Goal: Information Seeking & Learning: Learn about a topic

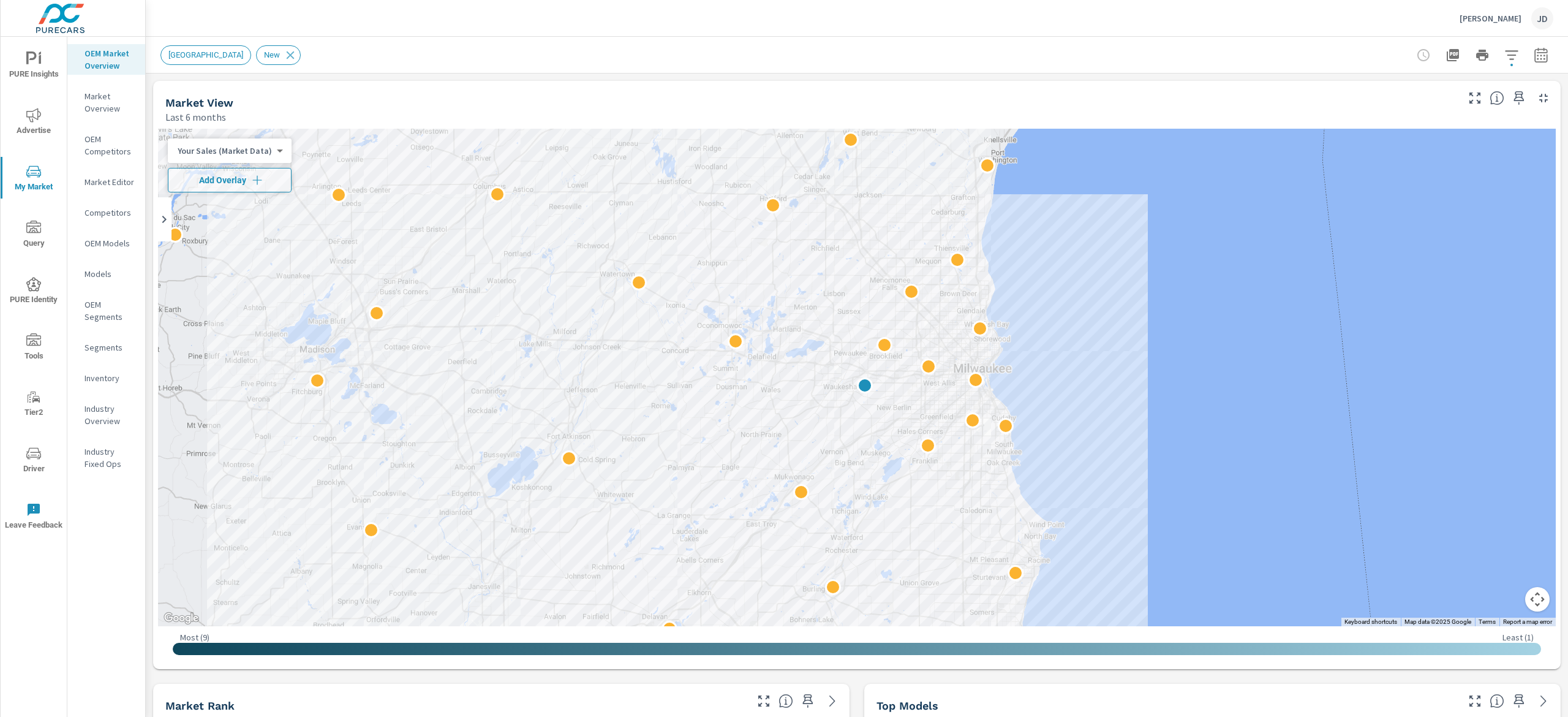
scroll to position [1, 0]
click at [220, 183] on span "Add Overlay" at bounding box center [229, 179] width 112 height 12
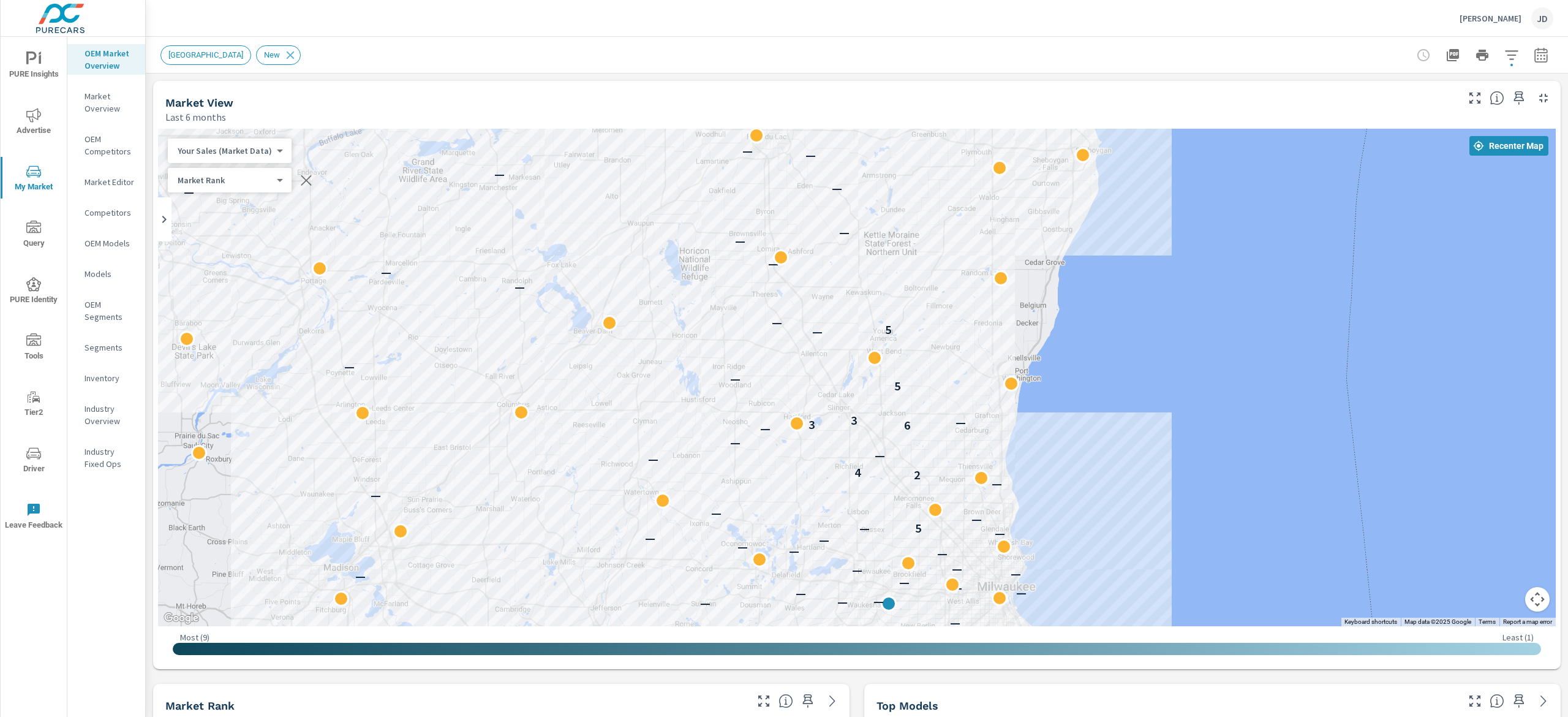
drag, startPoint x: 942, startPoint y: 225, endPoint x: 963, endPoint y: 446, distance: 222.0
click at [963, 446] on div "— — — — — — — — — — — — — — — — — — — — — — — — — — — — — — — — — — — — — — — —…" at bounding box center [857, 377] width 1397 height 497
click at [1276, 58] on div "Fox Valley Corridor New" at bounding box center [771, 55] width 1221 height 19
click at [1504, 58] on icon "button" at bounding box center [1511, 55] width 15 height 15
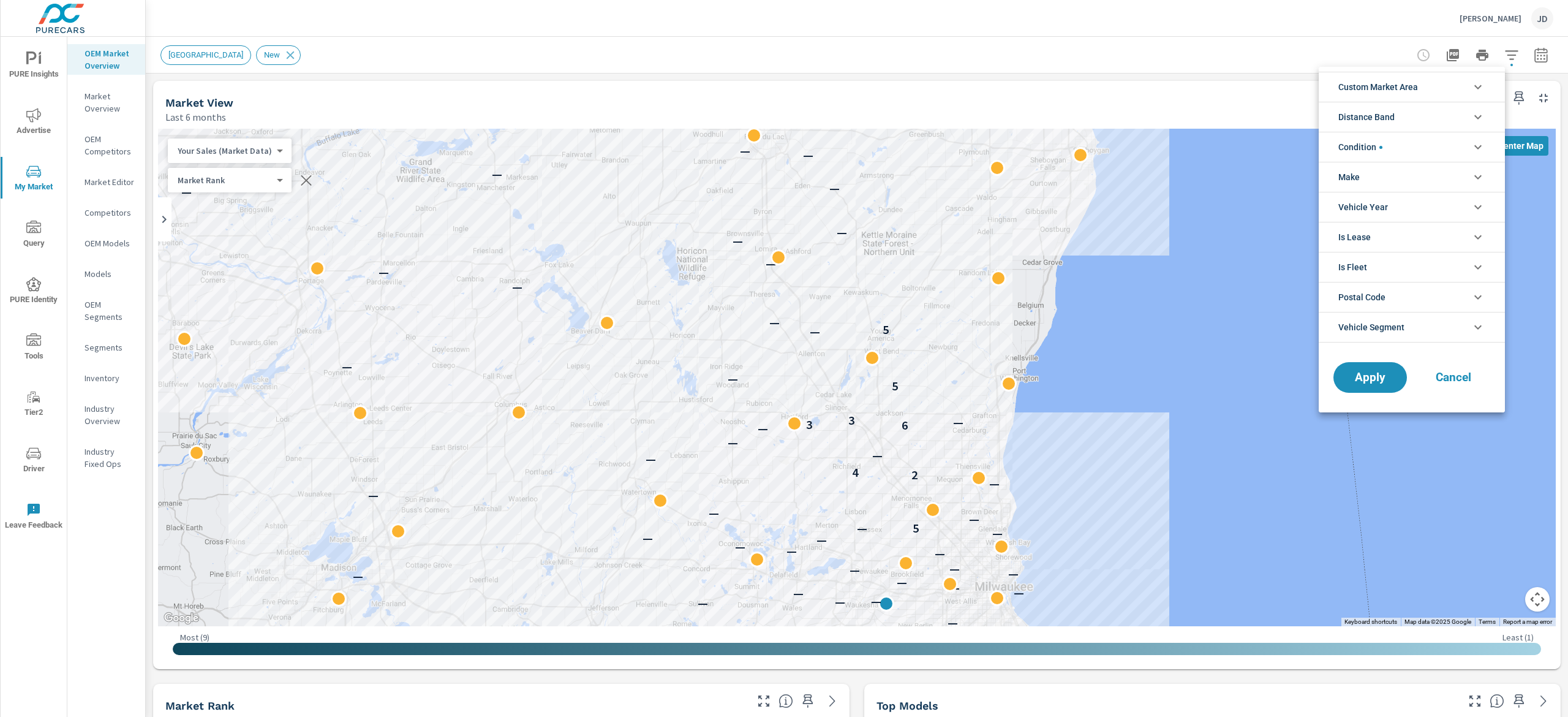
click at [1443, 111] on li "Distance Band" at bounding box center [1412, 116] width 186 height 30
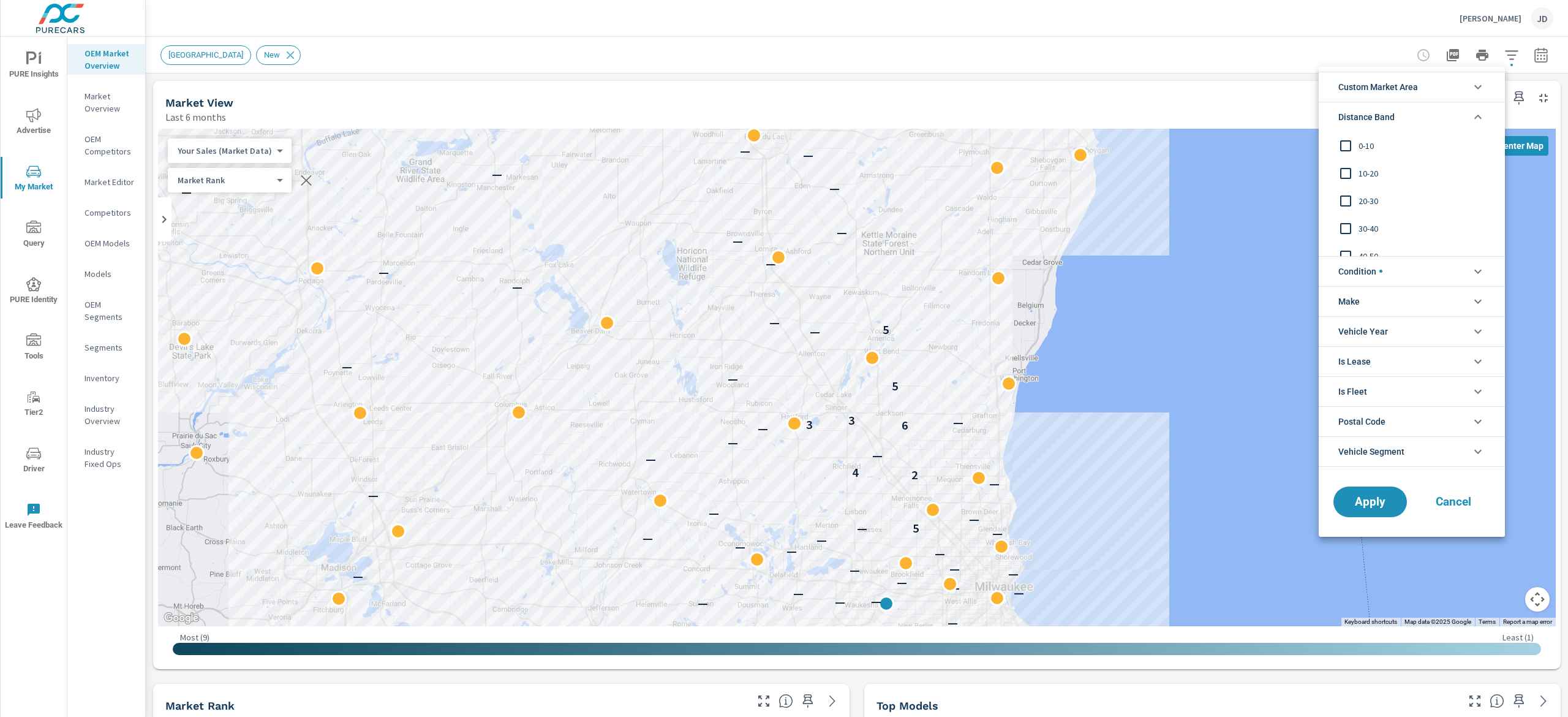
click at [1472, 108] on li "Distance Band" at bounding box center [1412, 116] width 186 height 30
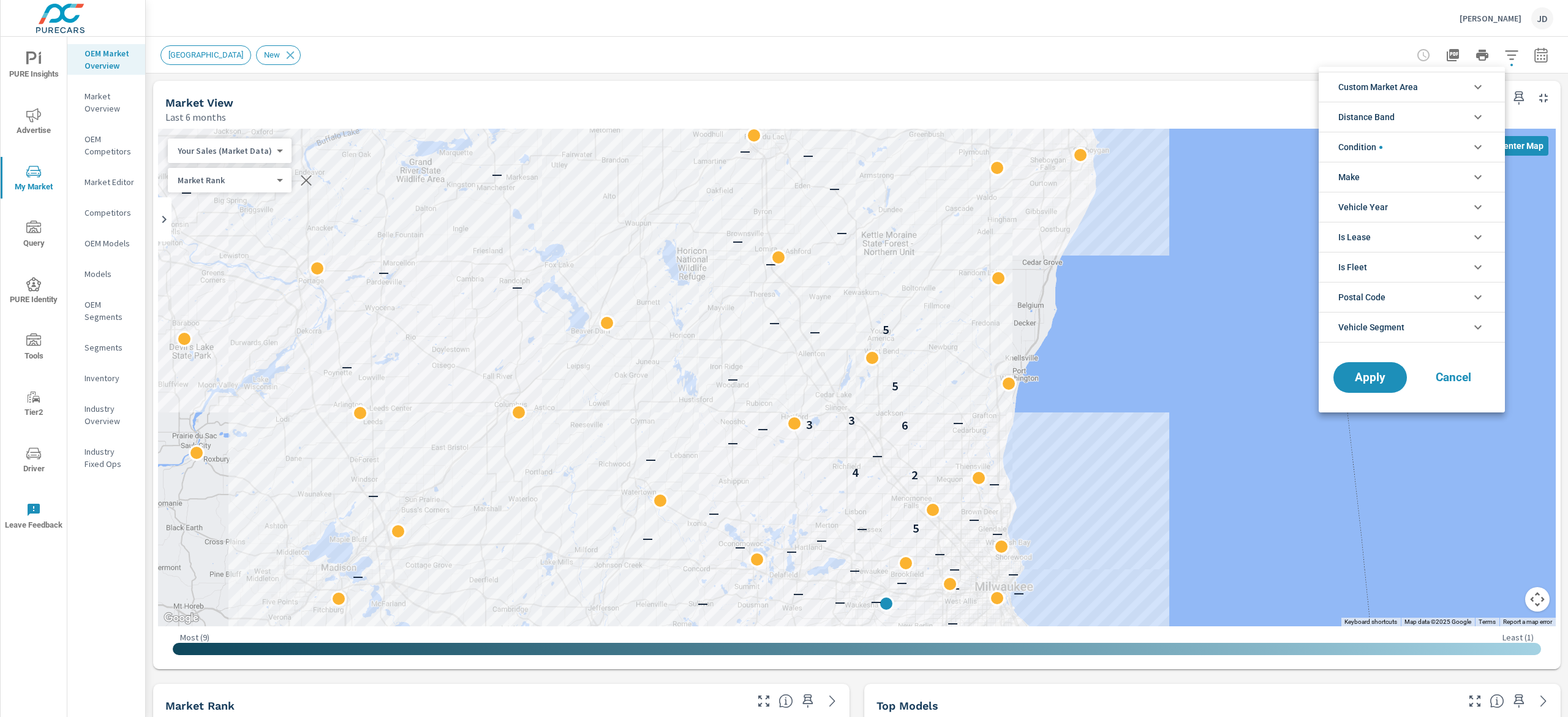
click at [1521, 54] on div at bounding box center [784, 358] width 1568 height 717
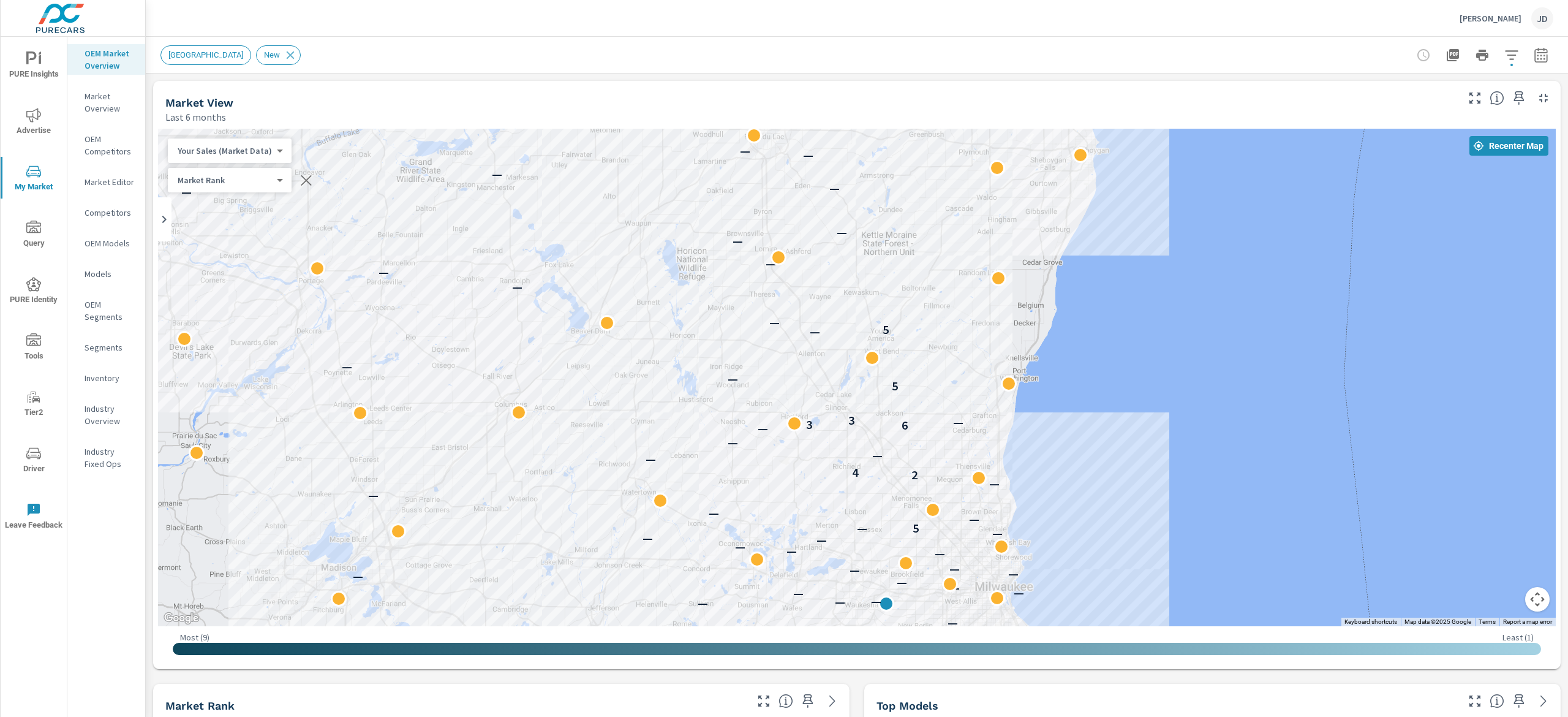
click at [1533, 54] on icon "button" at bounding box center [1541, 55] width 15 height 15
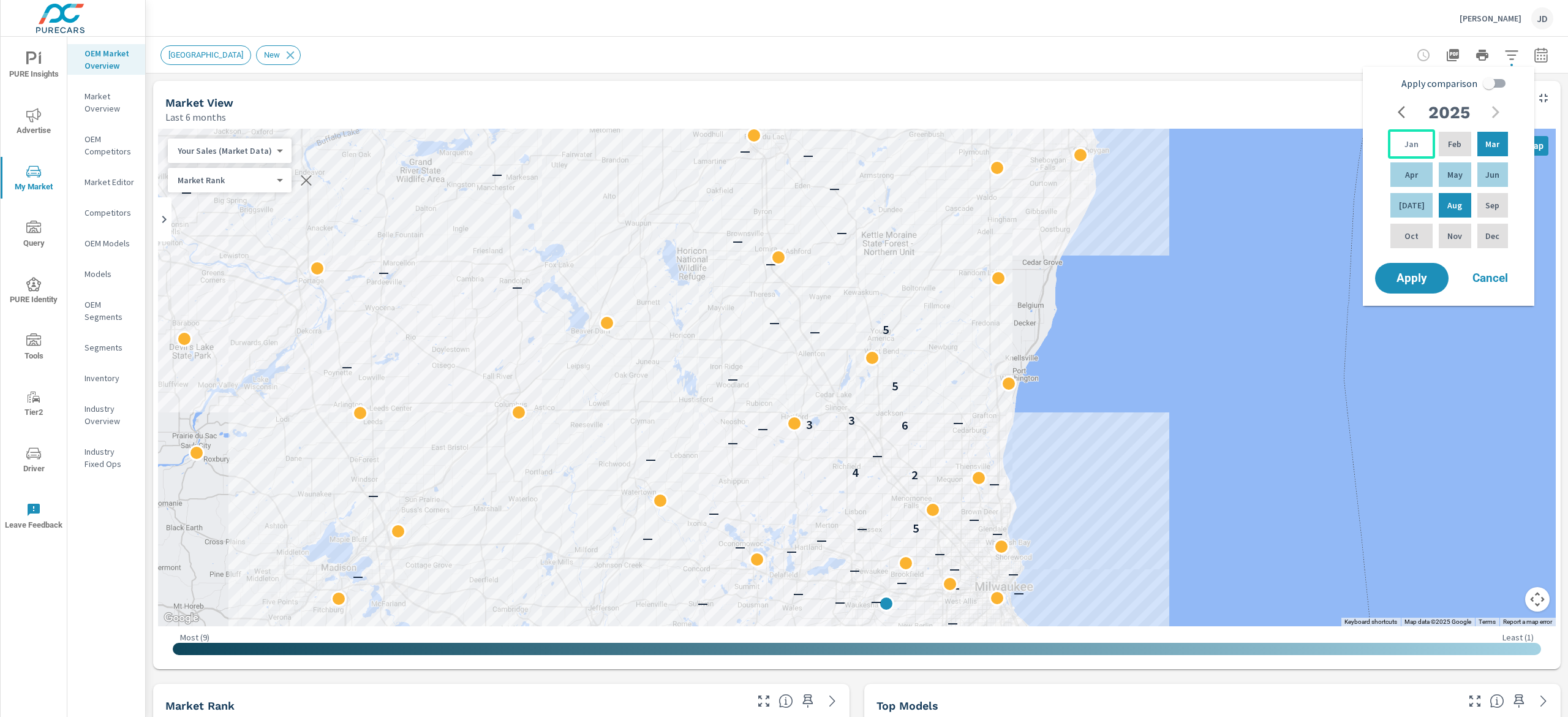
click at [1421, 141] on div "Jan" at bounding box center [1411, 143] width 47 height 29
click at [1416, 210] on div "[DATE]" at bounding box center [1411, 206] width 47 height 29
click at [1482, 83] on input "Apply comparison" at bounding box center [1489, 82] width 69 height 23
checkbox input "true"
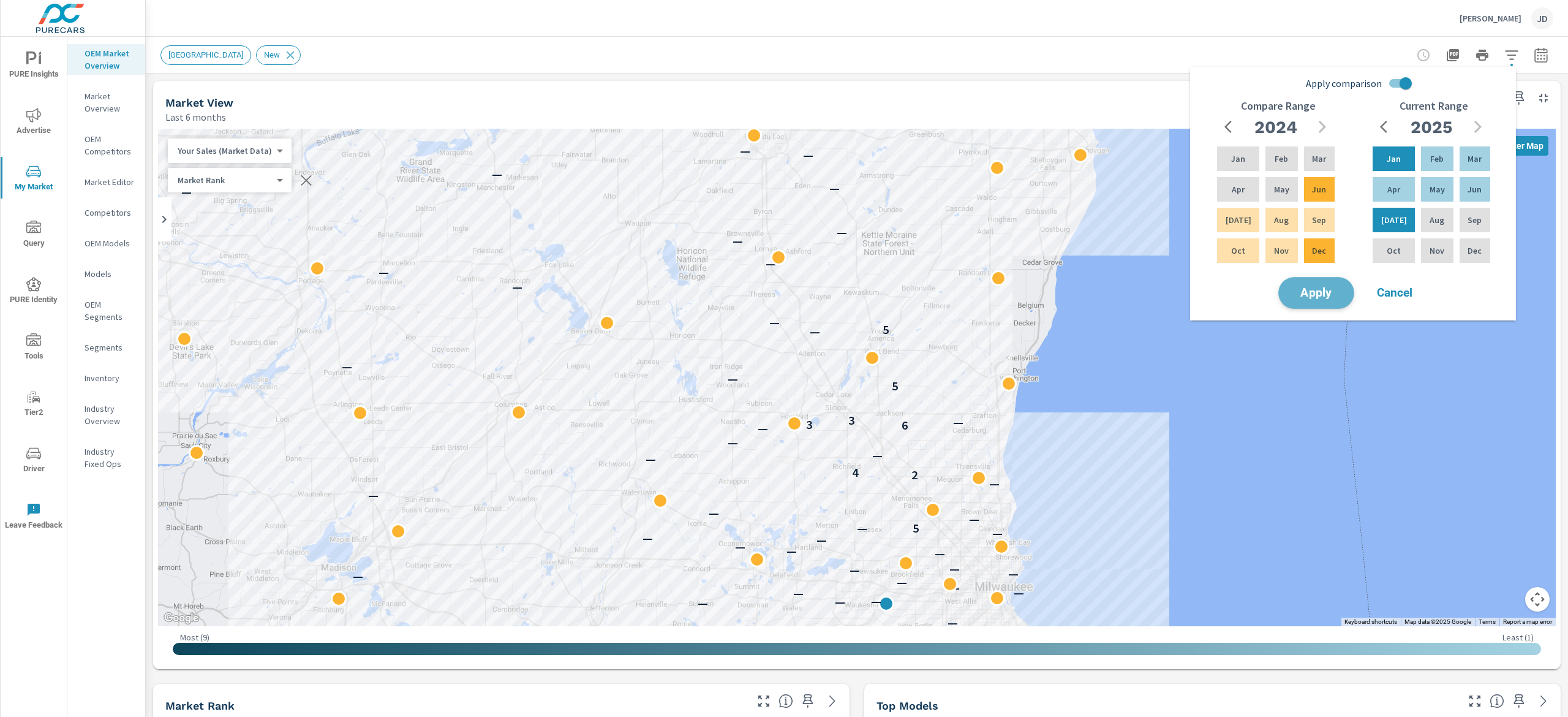
click at [1326, 297] on span "Apply" at bounding box center [1315, 292] width 50 height 12
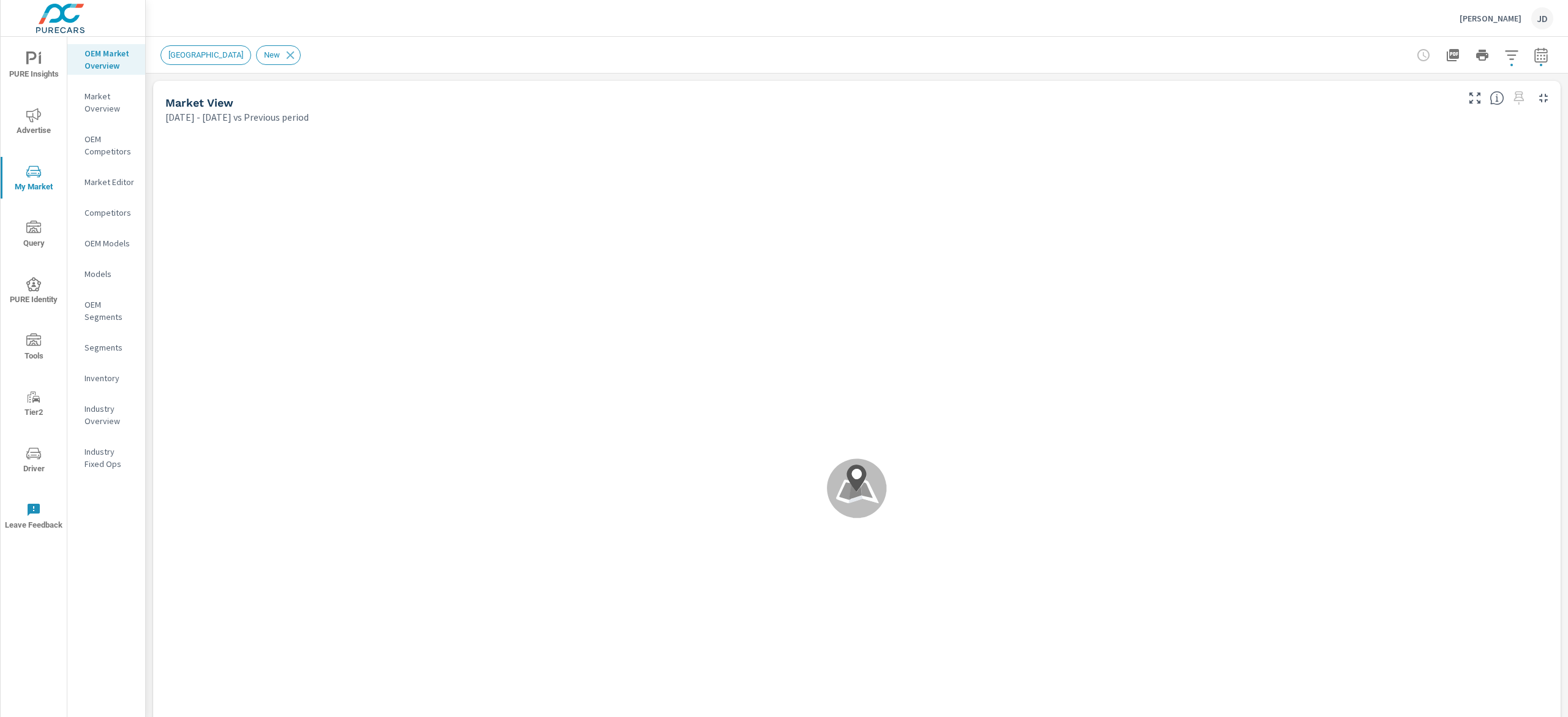
scroll to position [1, 0]
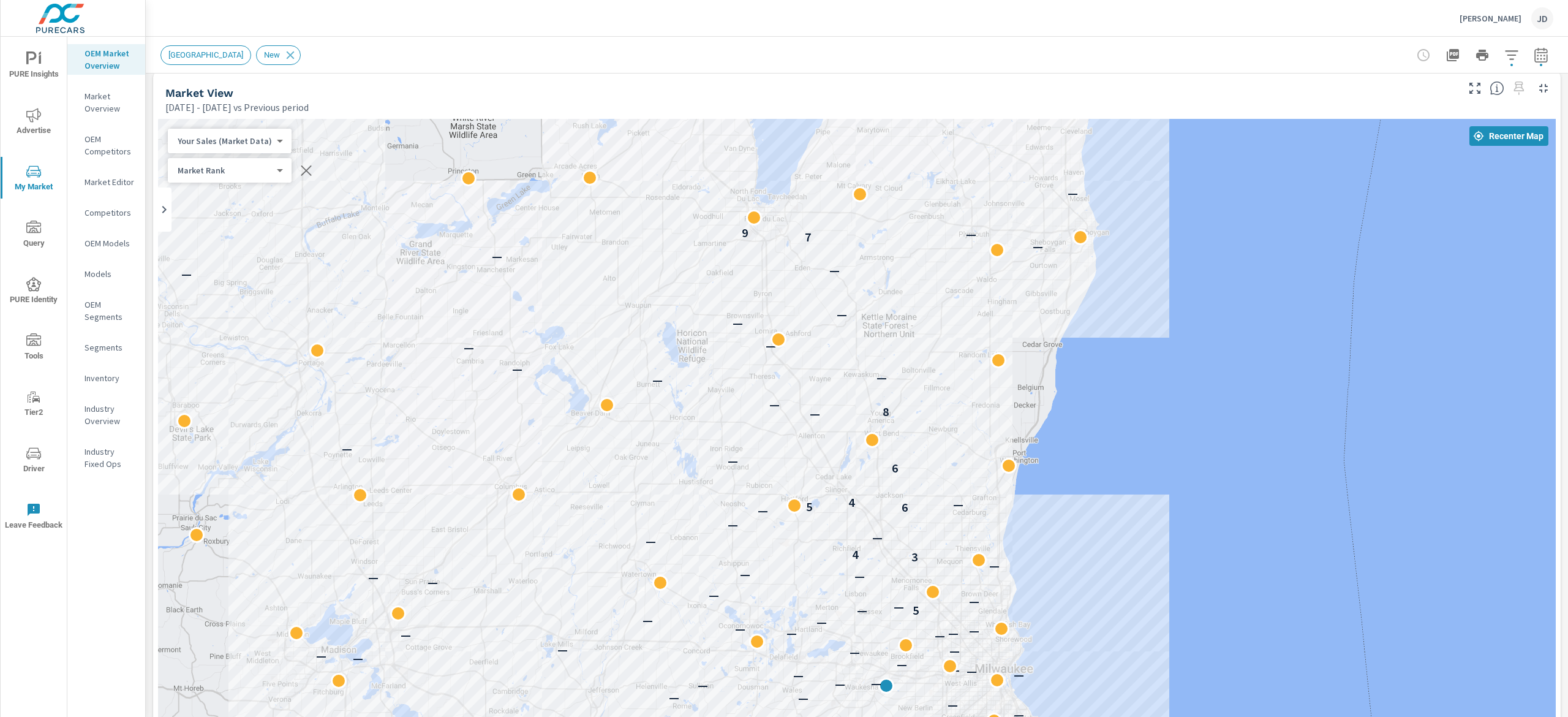
scroll to position [12, 0]
click at [1566, 114] on div "Market Overview [PERSON_NAME] Report date range: [DATE] - [DATE] vs [DATE] - [D…" at bounding box center [857, 376] width 1422 height 680
click at [1504, 55] on icon "button" at bounding box center [1510, 55] width 13 height 9
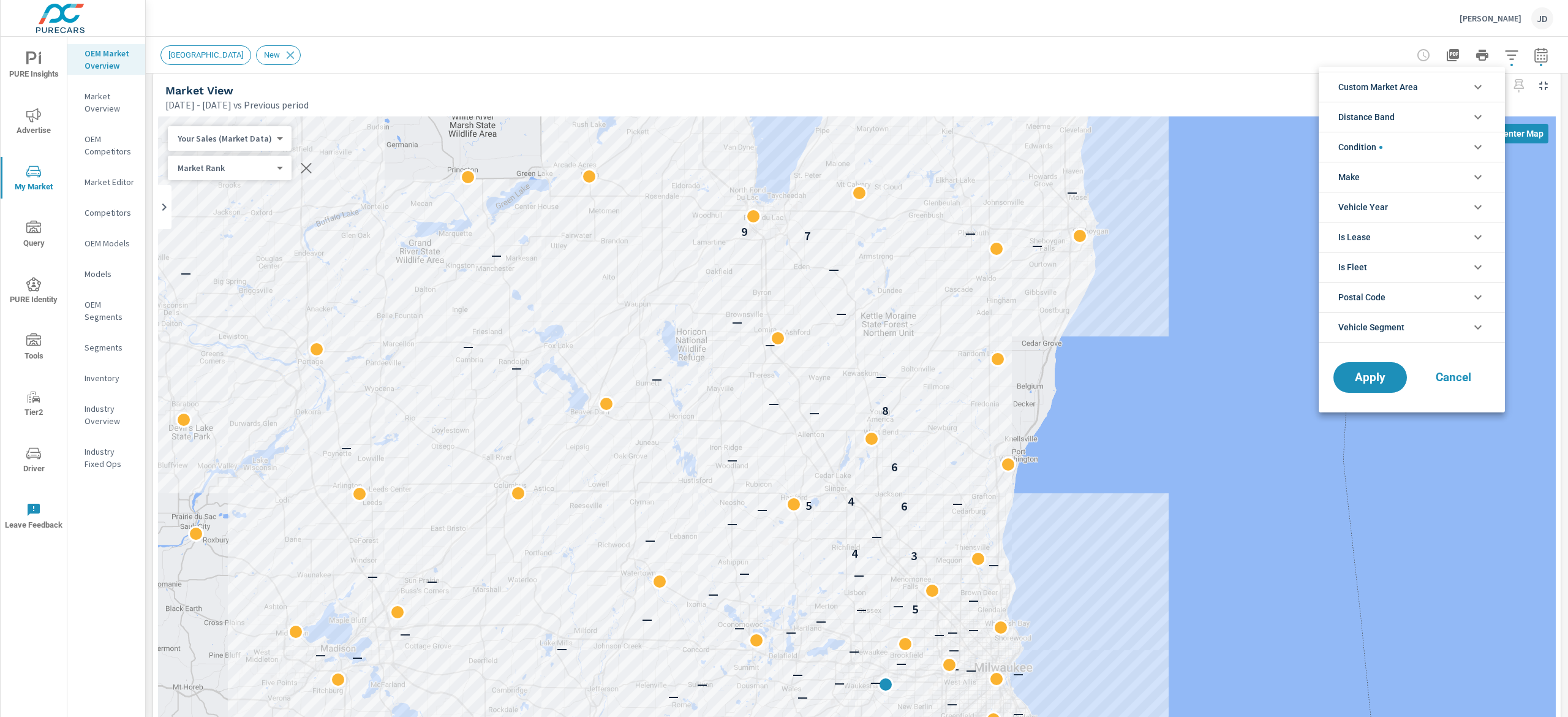
click at [1468, 146] on li "Condition" at bounding box center [1412, 146] width 186 height 30
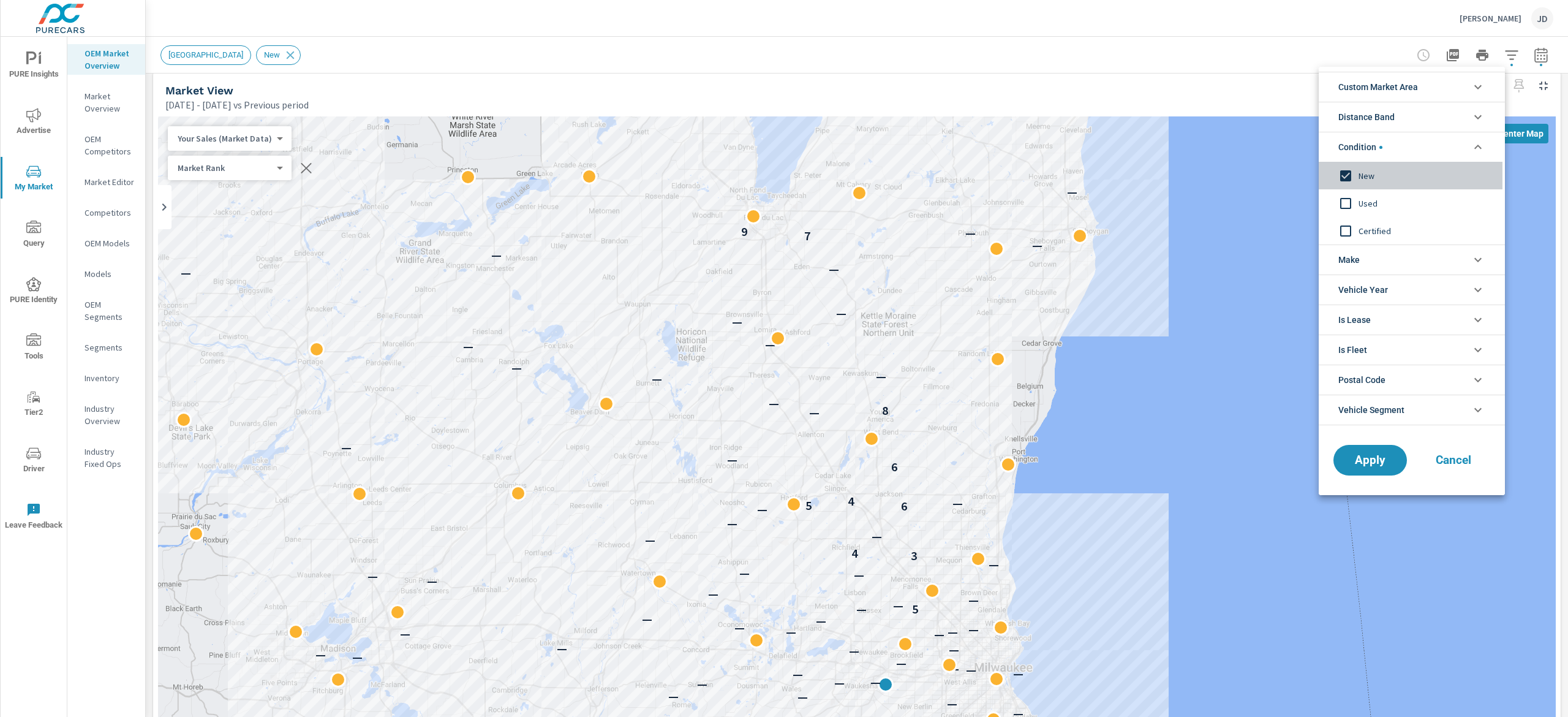
click at [1352, 176] on input "filter options" at bounding box center [1345, 175] width 26 height 26
click at [1348, 178] on input "filter options" at bounding box center [1345, 175] width 26 height 26
click at [1436, 263] on li "Make" at bounding box center [1412, 259] width 186 height 30
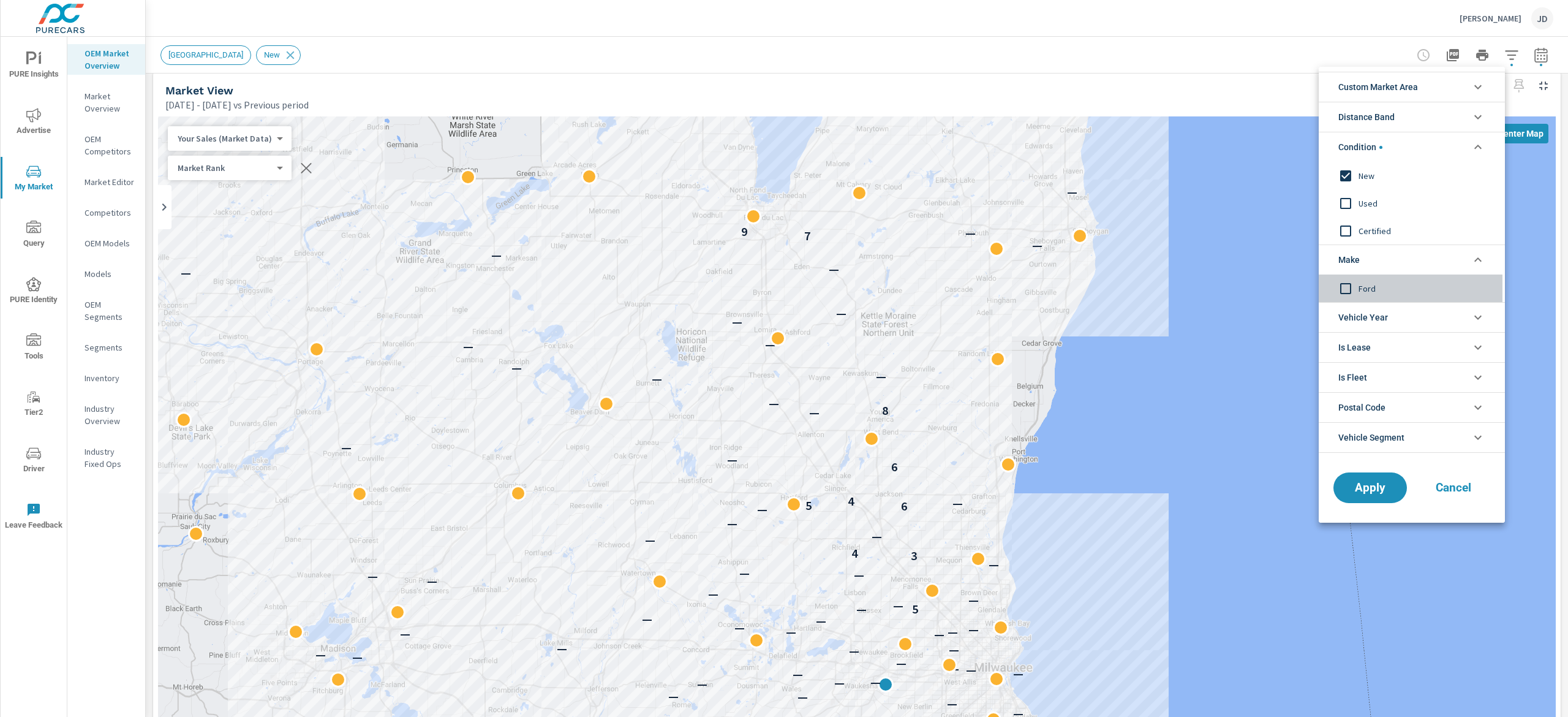
click at [1348, 287] on input "filter options" at bounding box center [1345, 289] width 26 height 26
click at [1357, 490] on span "Apply" at bounding box center [1369, 488] width 50 height 12
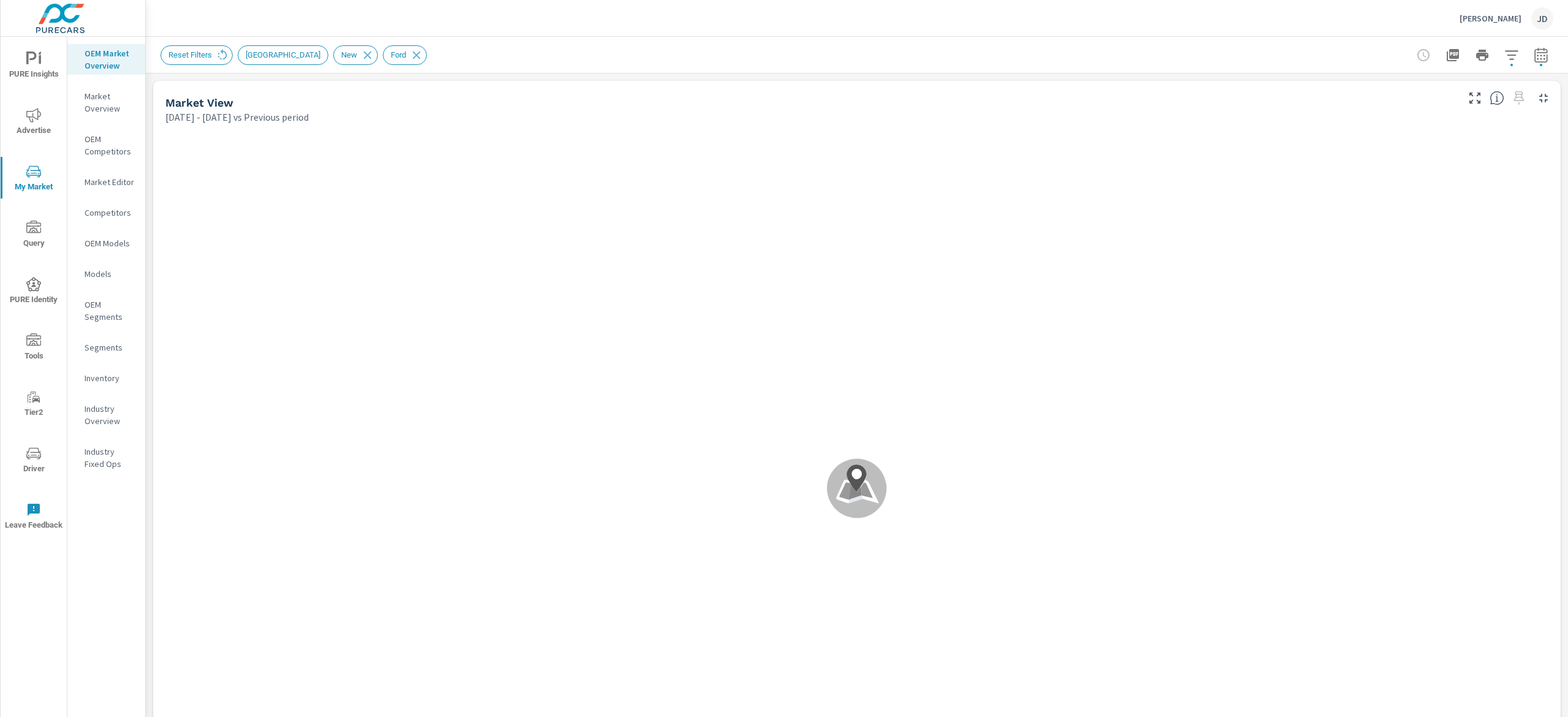
scroll to position [1, 0]
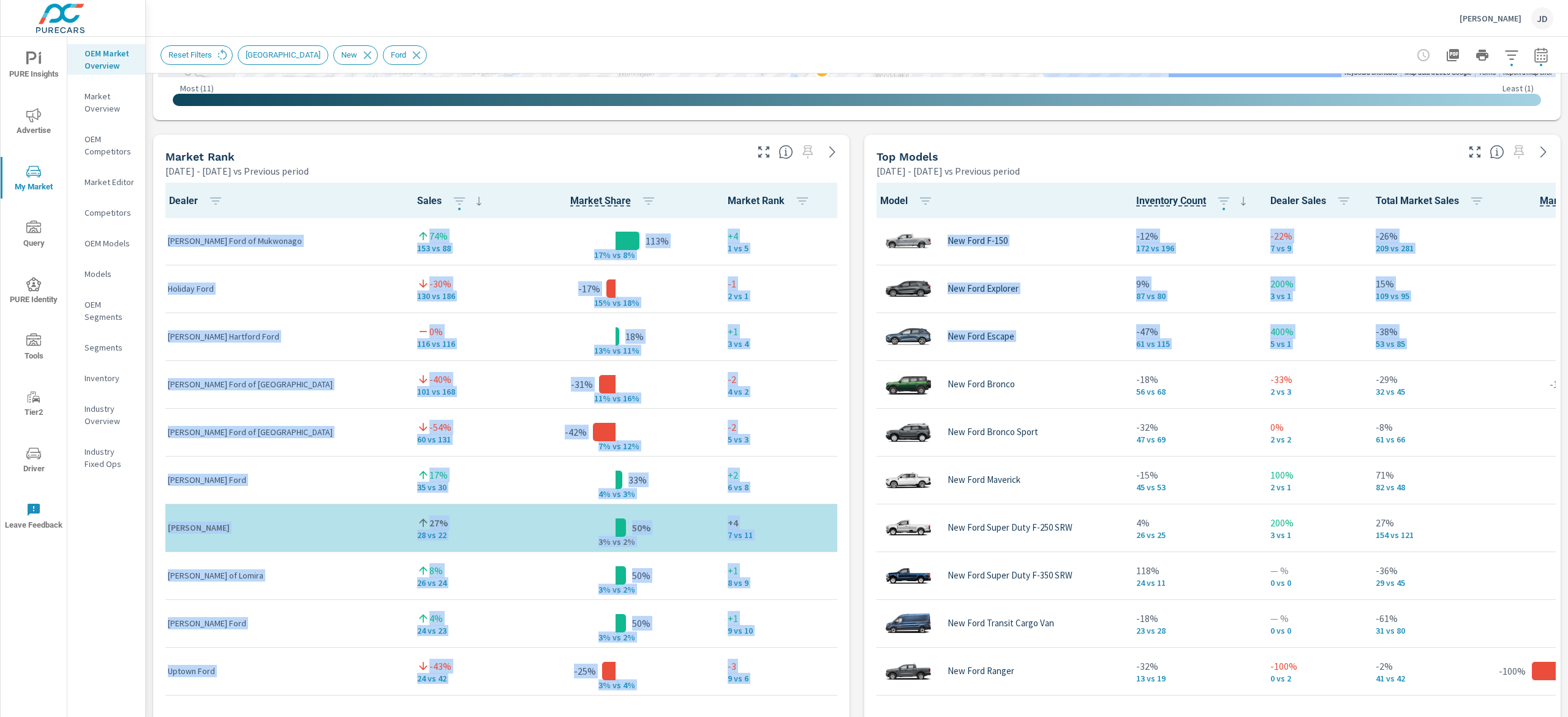
scroll to position [680, 0]
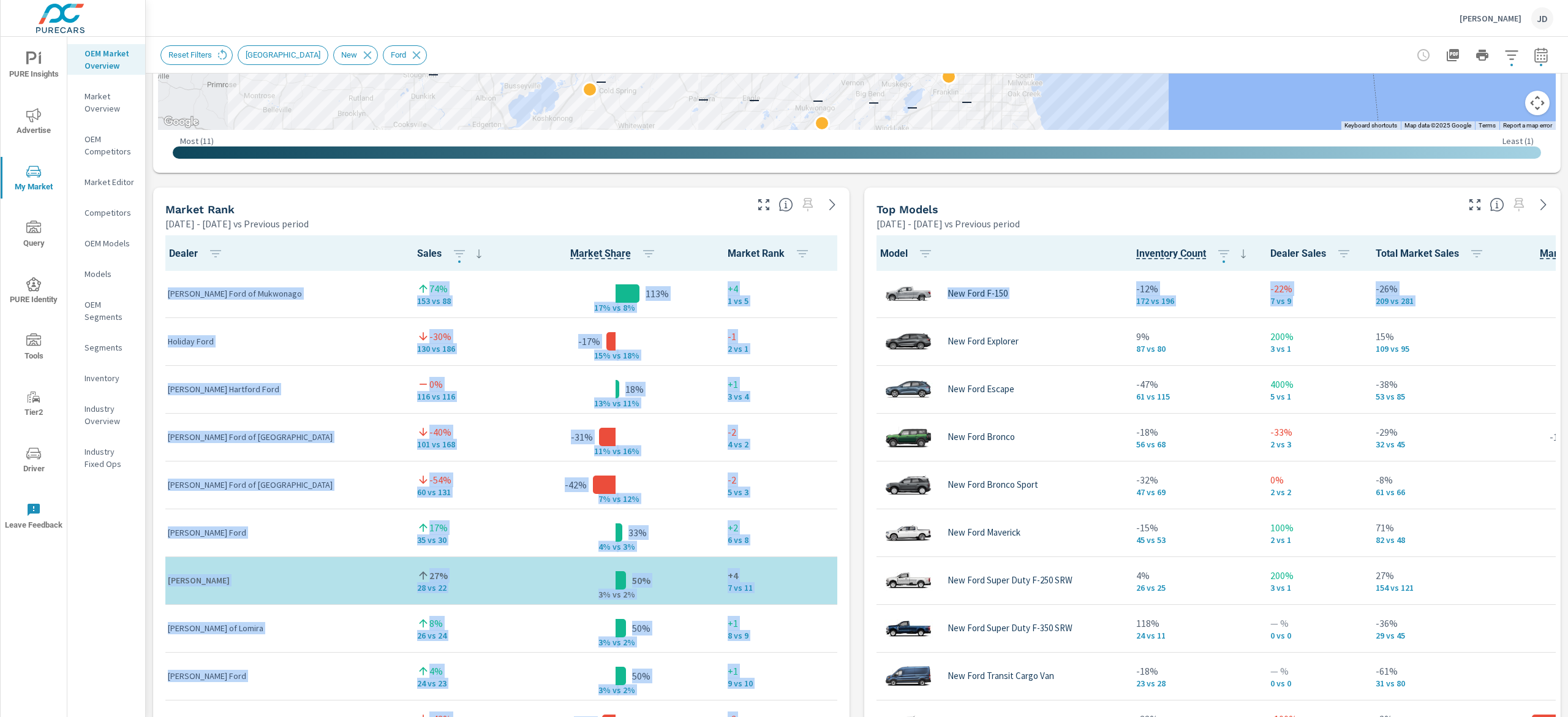
drag, startPoint x: 1566, startPoint y: 112, endPoint x: 1565, endPoint y: 315, distance: 203.0
click at [1565, 315] on div "Market Overview [PERSON_NAME] Ford Report date range: [DATE] - [DATE] vs [DATE]…" at bounding box center [857, 376] width 1422 height 680
click at [1067, 195] on div "Top Models [DATE] - [DATE] vs Previous period" at bounding box center [1162, 209] width 595 height 44
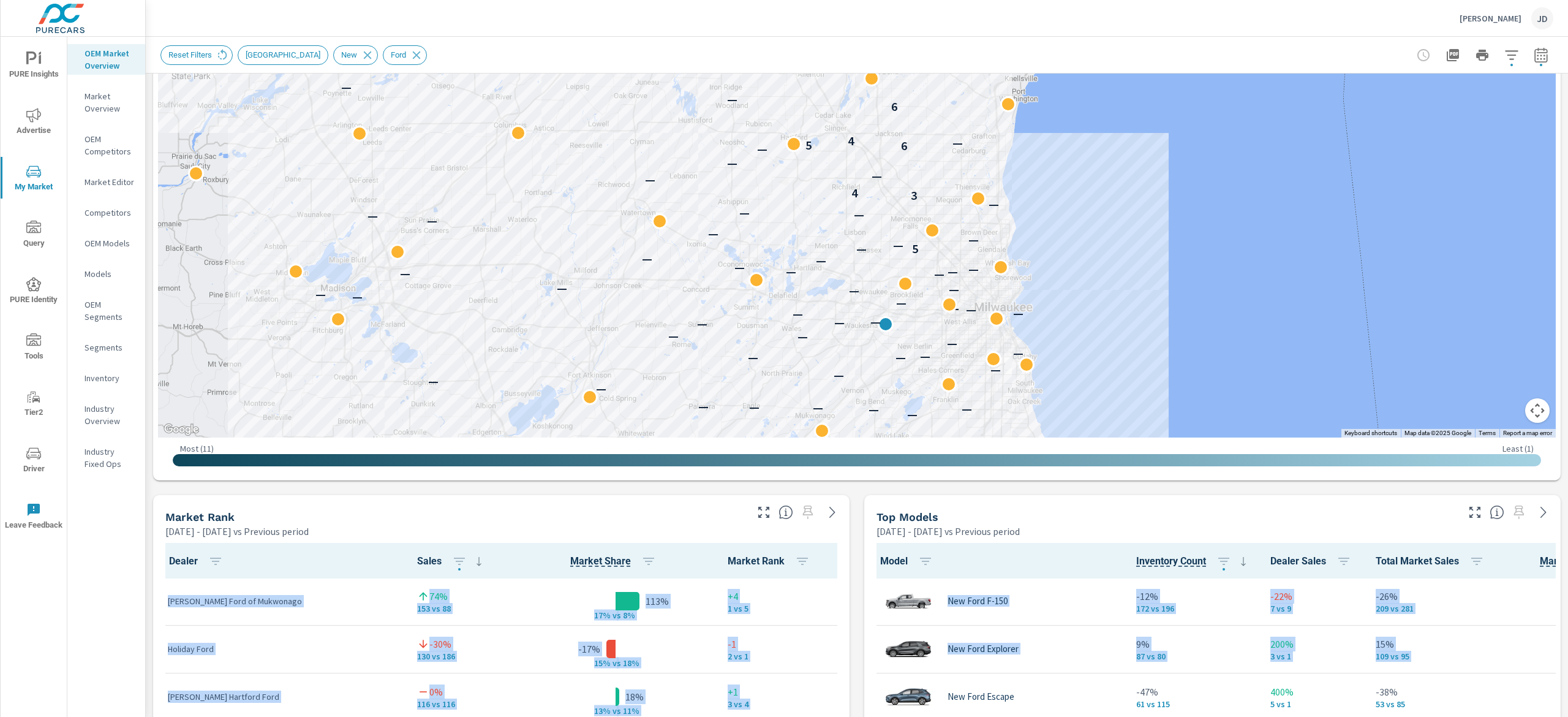
scroll to position [388, 0]
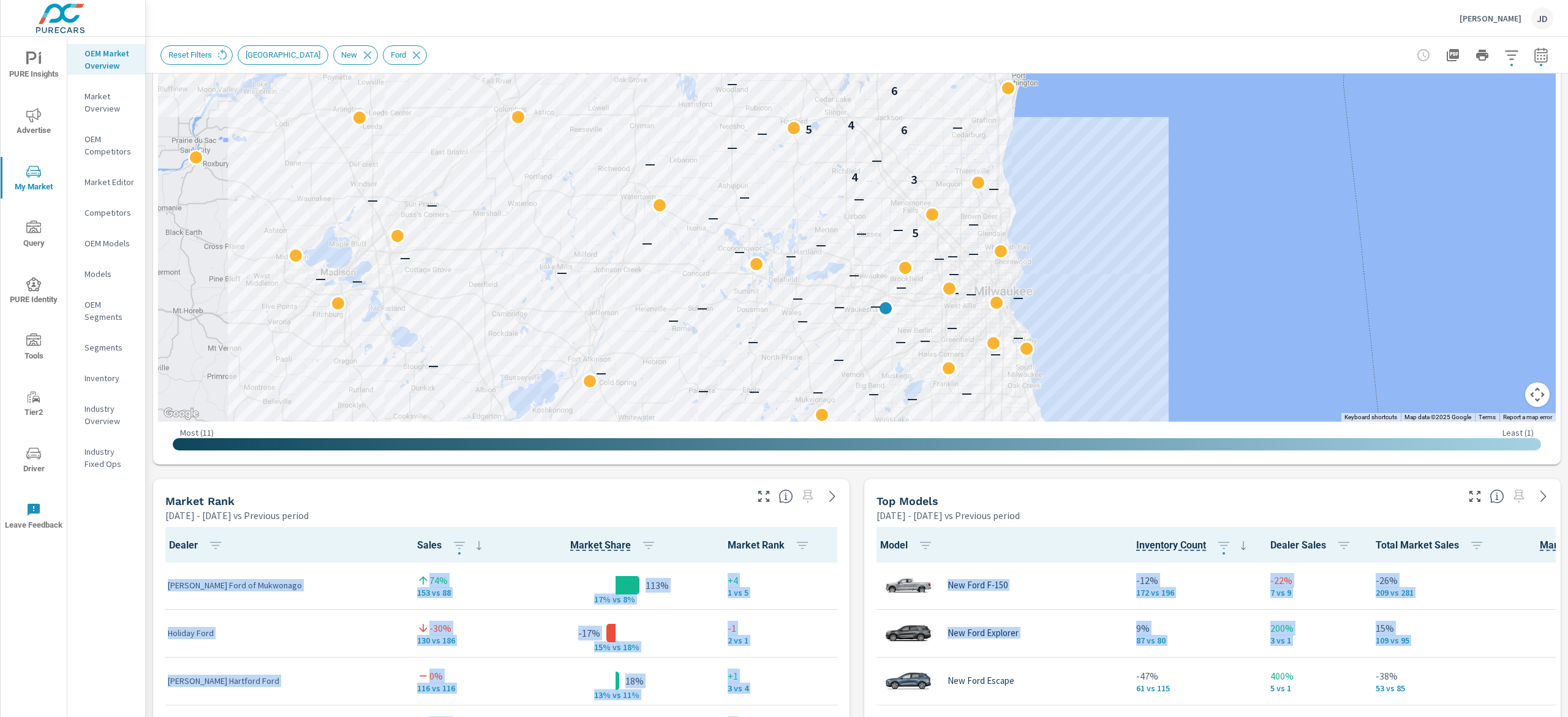
drag, startPoint x: 1566, startPoint y: 341, endPoint x: 1566, endPoint y: 255, distance: 86.0
click at [1566, 255] on div "Market Overview [PERSON_NAME] Ford Report date range: [DATE] - [DATE] vs [DATE]…" at bounding box center [857, 376] width 1422 height 680
click at [1393, 229] on div "— — — — — — — — — — — — — — — — — — — — — — — — — — — — — — — — — — — — — — — —…" at bounding box center [1248, 301] width 784 height 441
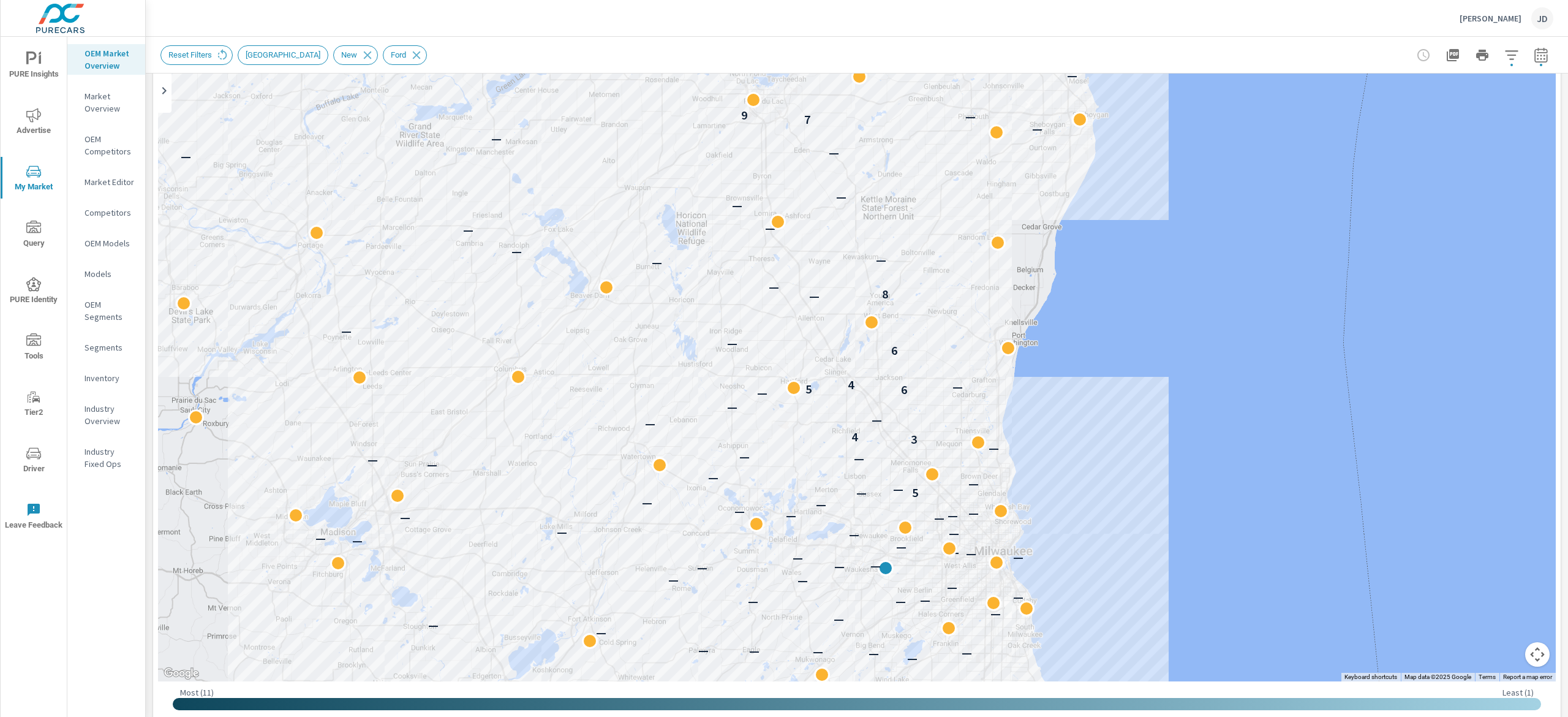
scroll to position [0, 0]
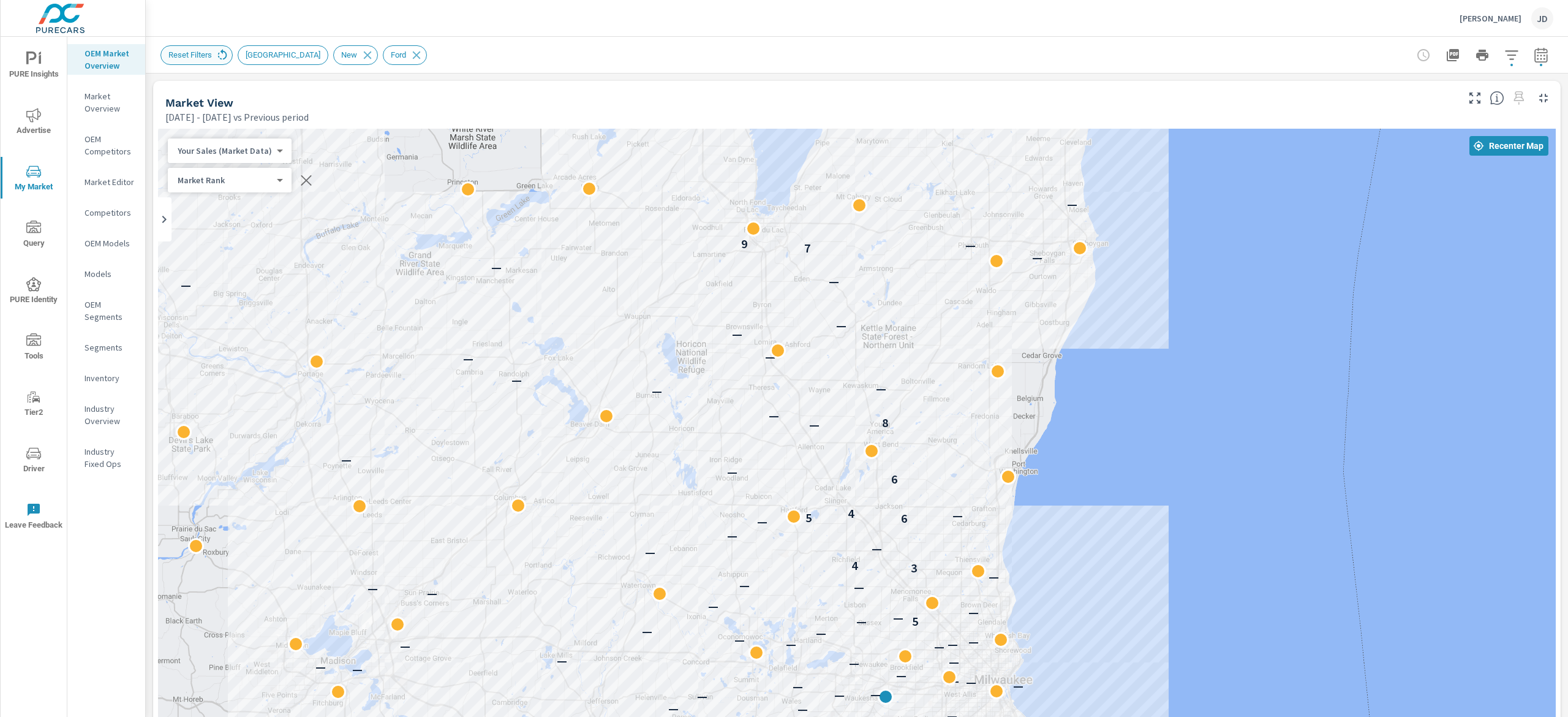
click at [219, 57] on icon at bounding box center [222, 55] width 14 height 14
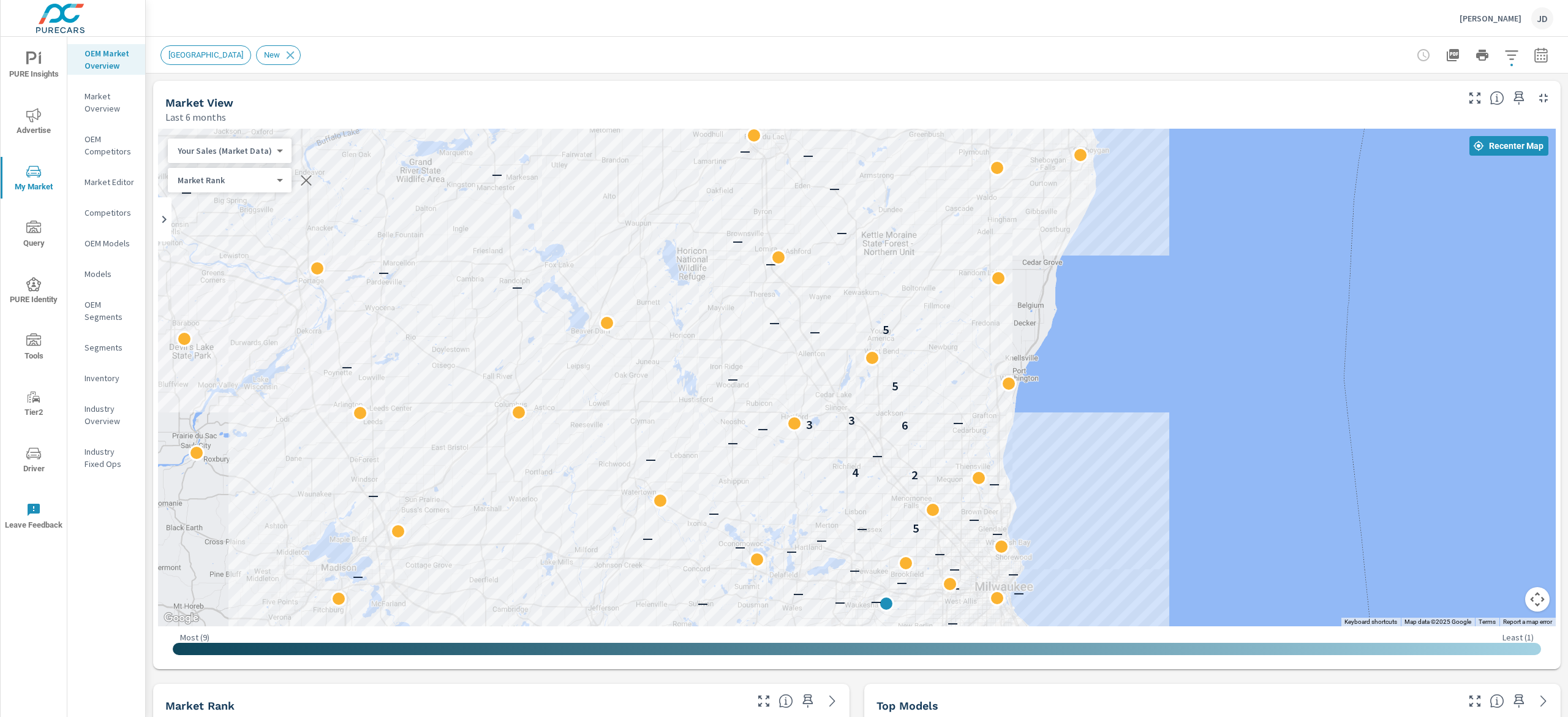
scroll to position [1, 0]
click at [116, 378] on p "Inventory" at bounding box center [110, 377] width 51 height 12
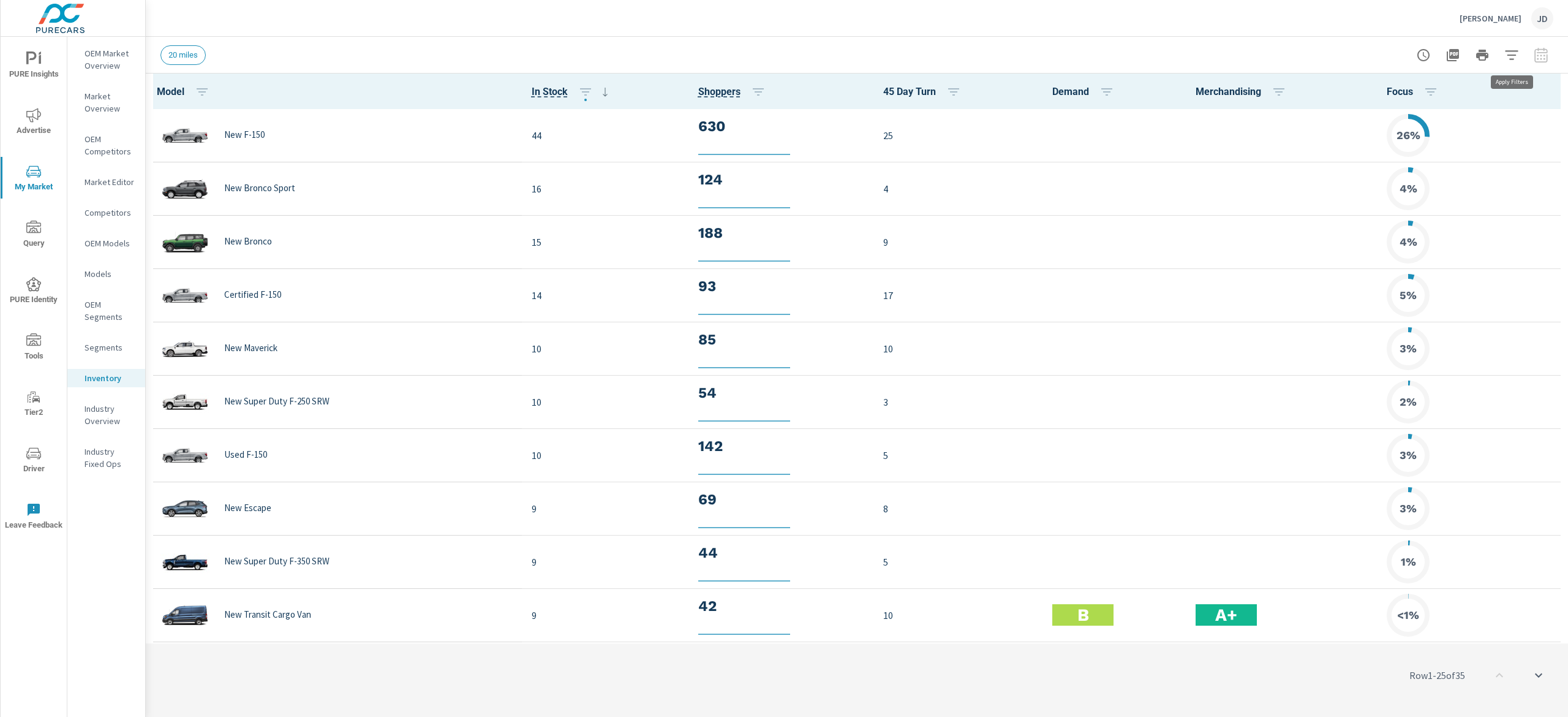
scroll to position [1, 0]
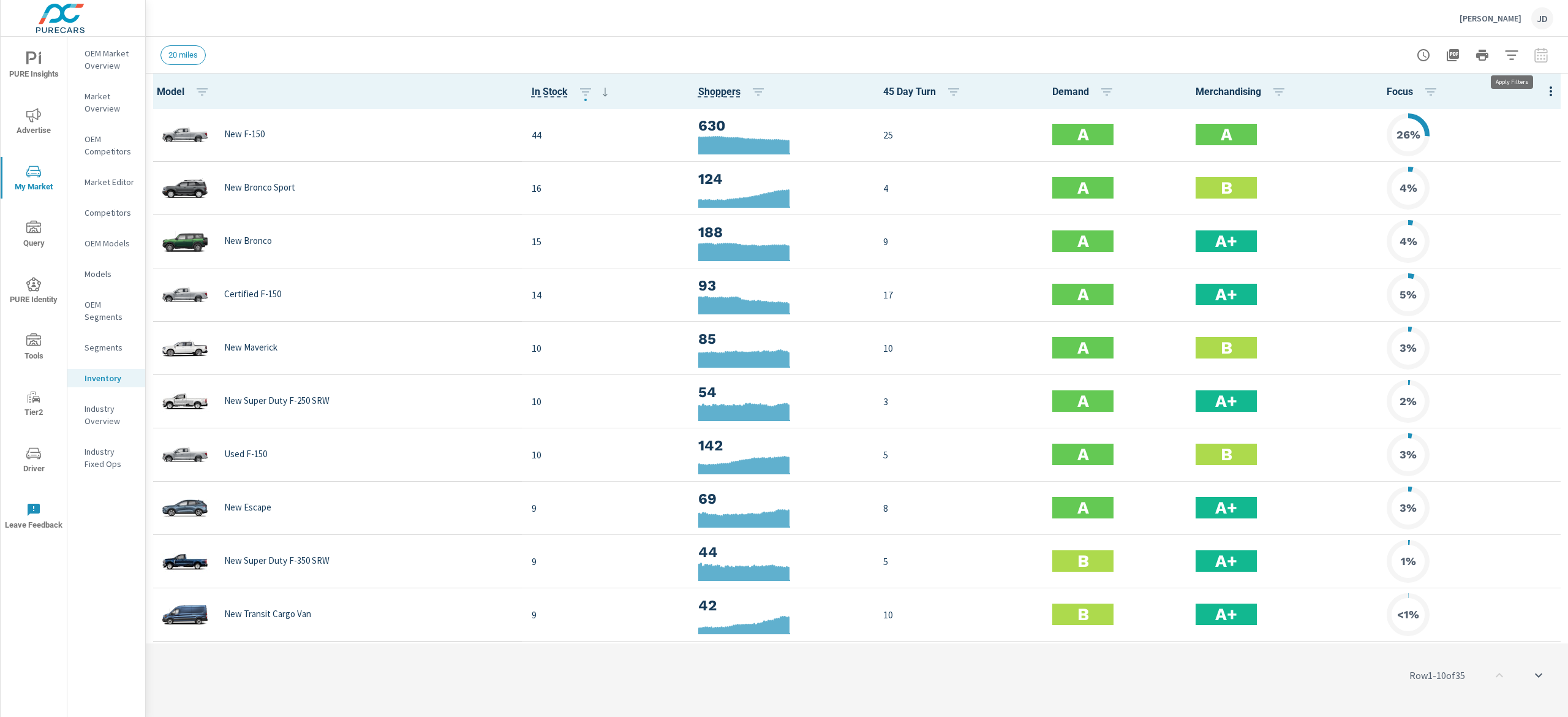
click at [1520, 51] on button "button" at bounding box center [1510, 55] width 25 height 25
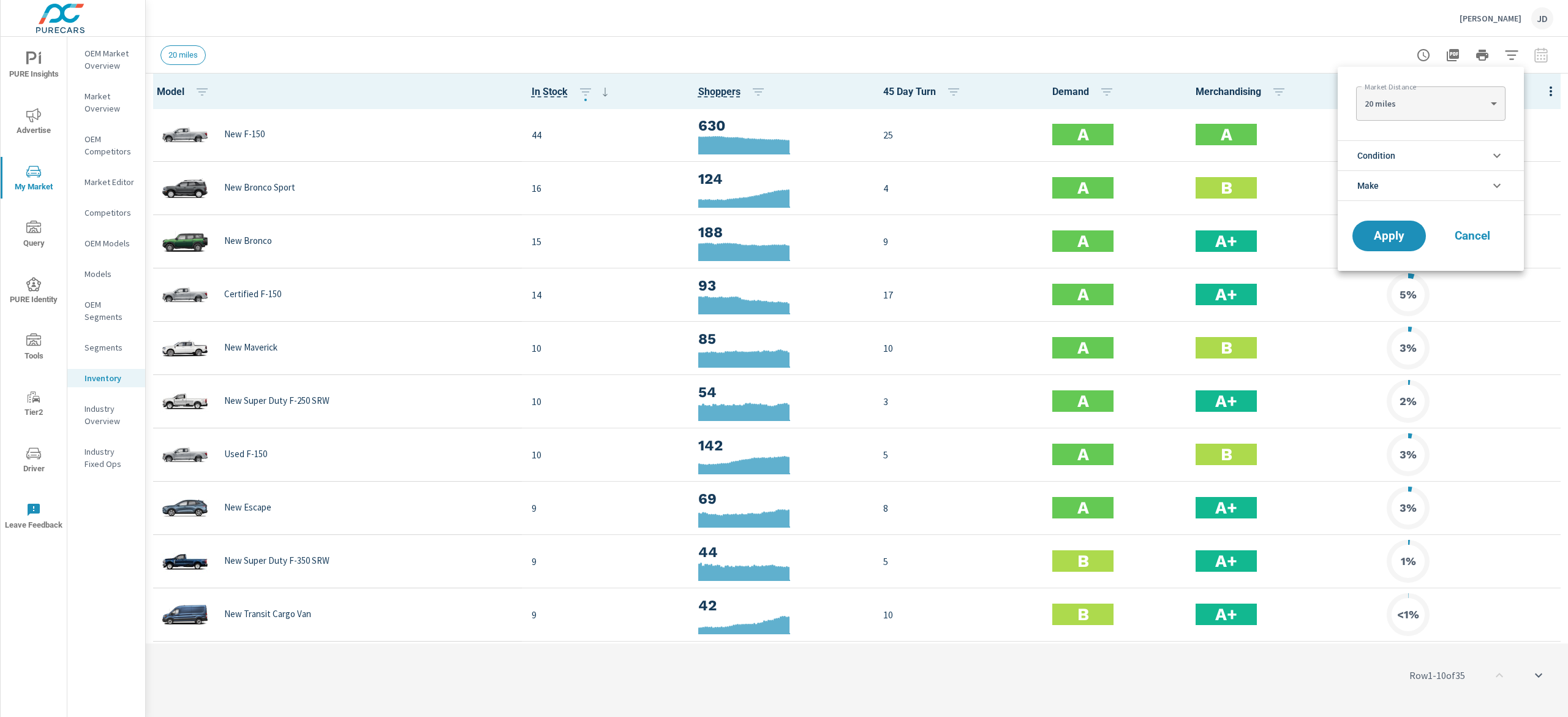
click at [1489, 157] on icon "filter options" at bounding box center [1497, 155] width 15 height 15
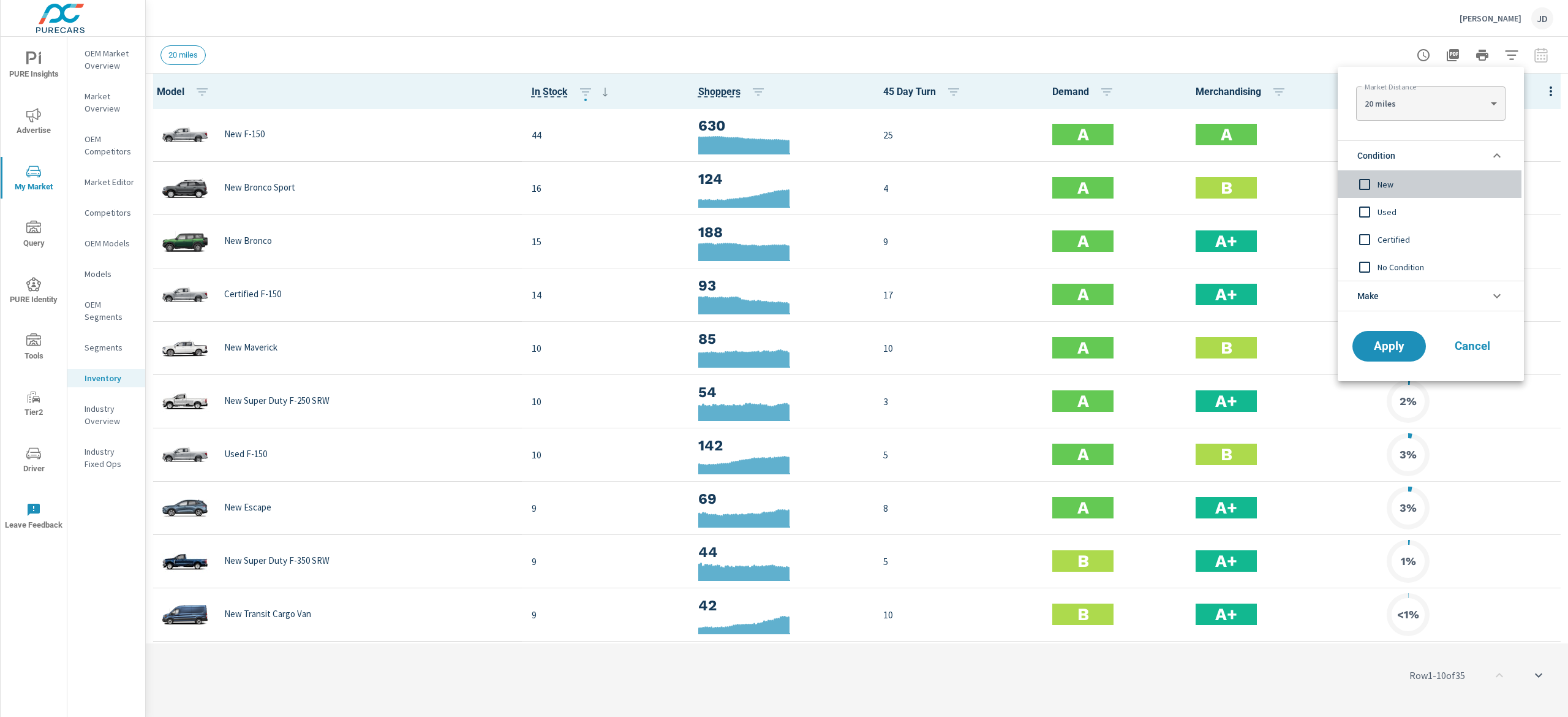
click at [1364, 185] on input "filter options" at bounding box center [1364, 185] width 26 height 26
click at [1380, 343] on span "Apply" at bounding box center [1388, 346] width 50 height 12
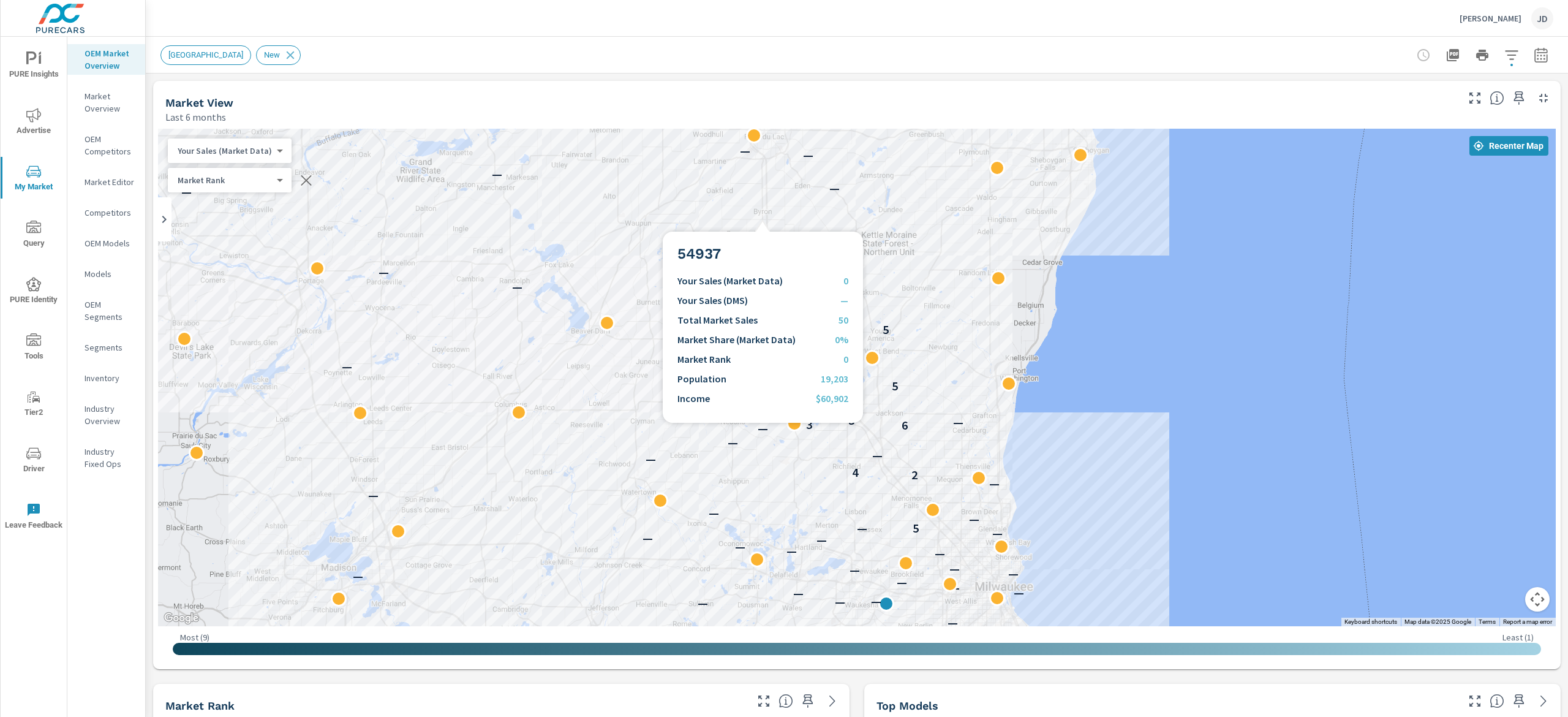
scroll to position [1, 0]
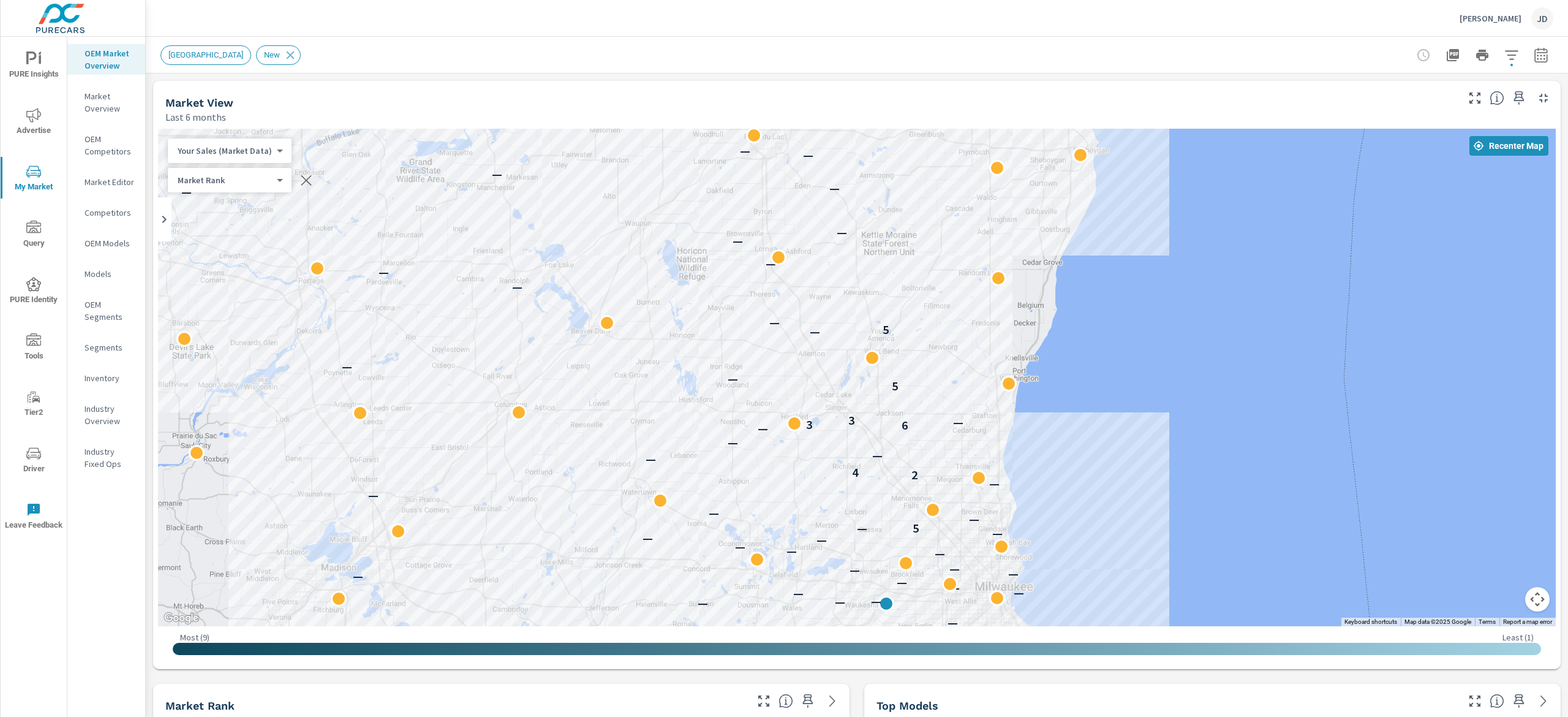
click at [36, 120] on icon "nav menu" at bounding box center [34, 115] width 15 height 15
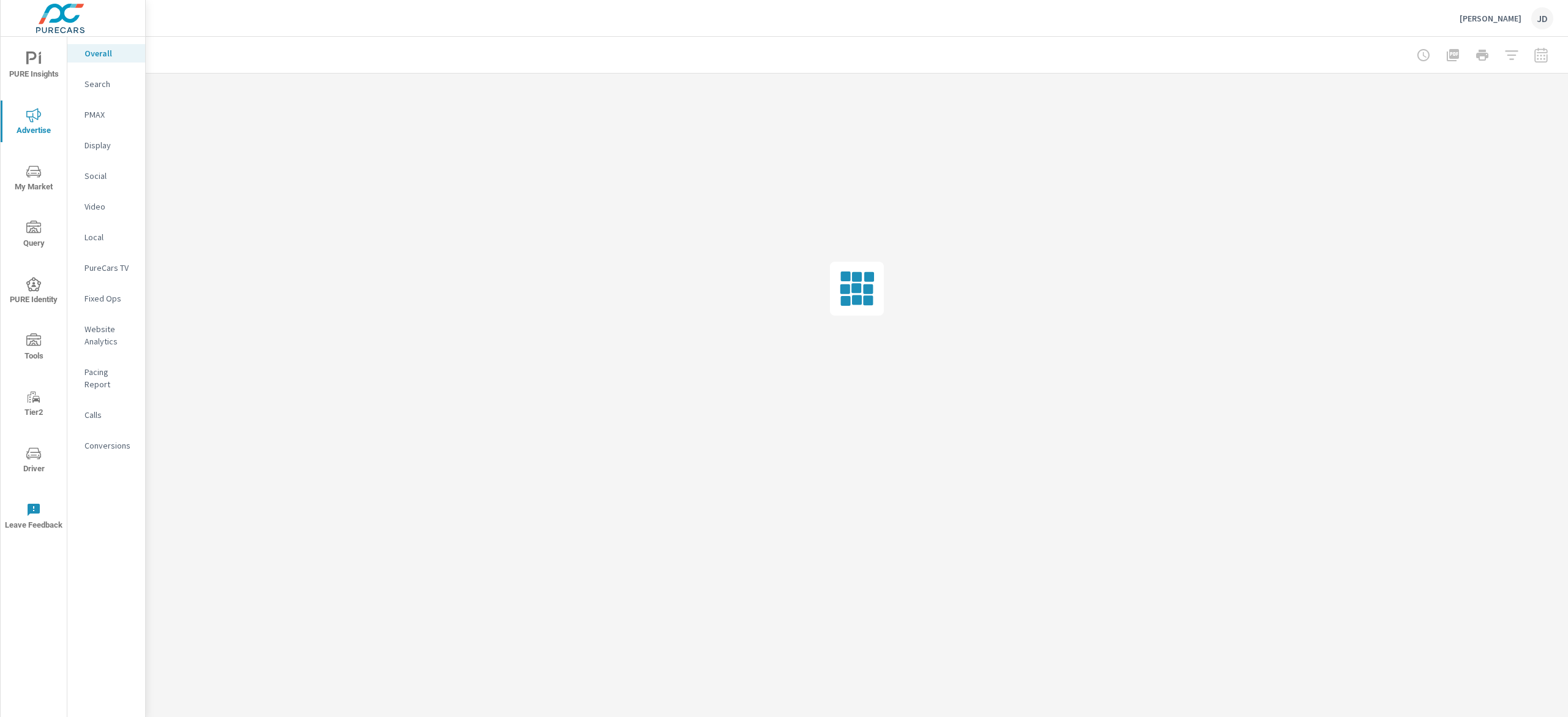
click at [113, 120] on p "PMAX" at bounding box center [110, 114] width 51 height 12
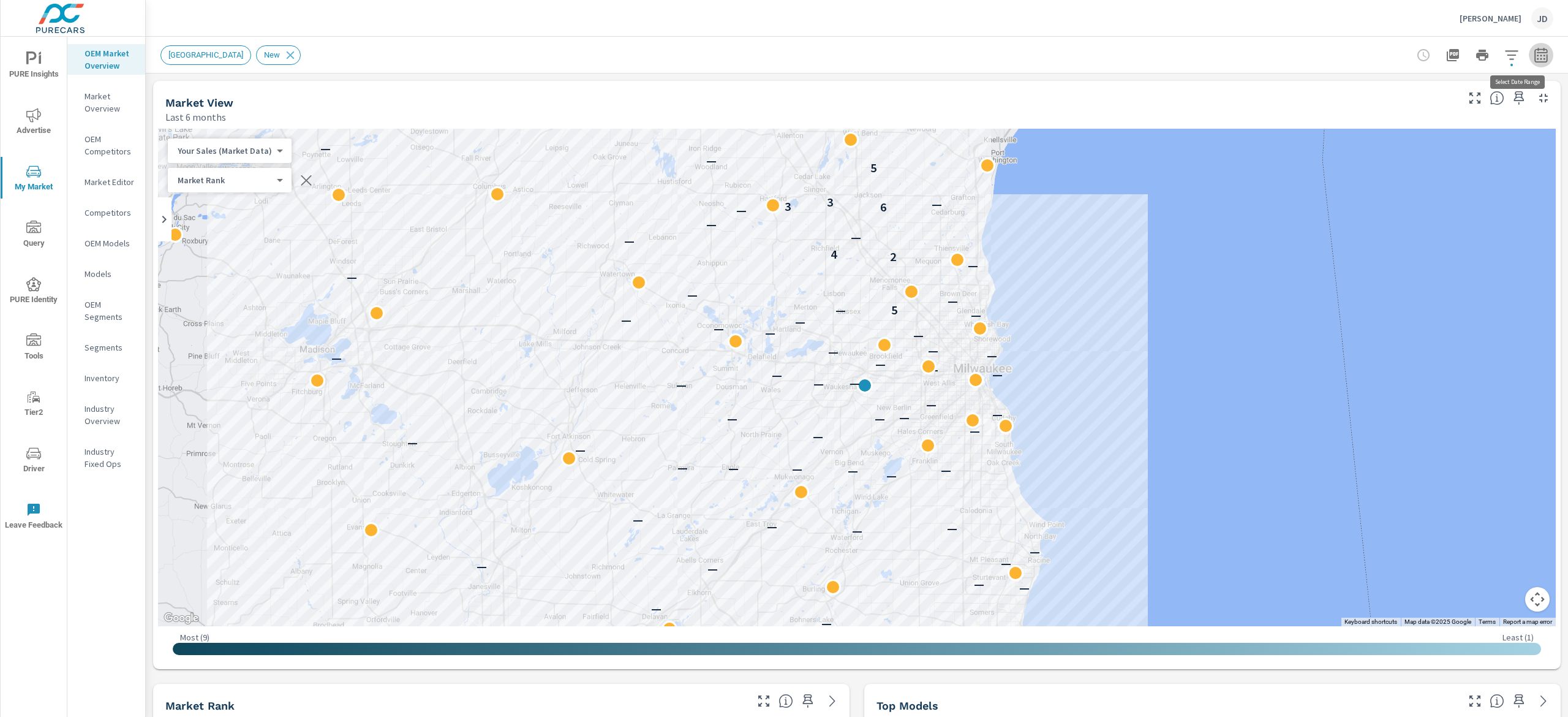
click at [1529, 53] on button "button" at bounding box center [1541, 55] width 25 height 25
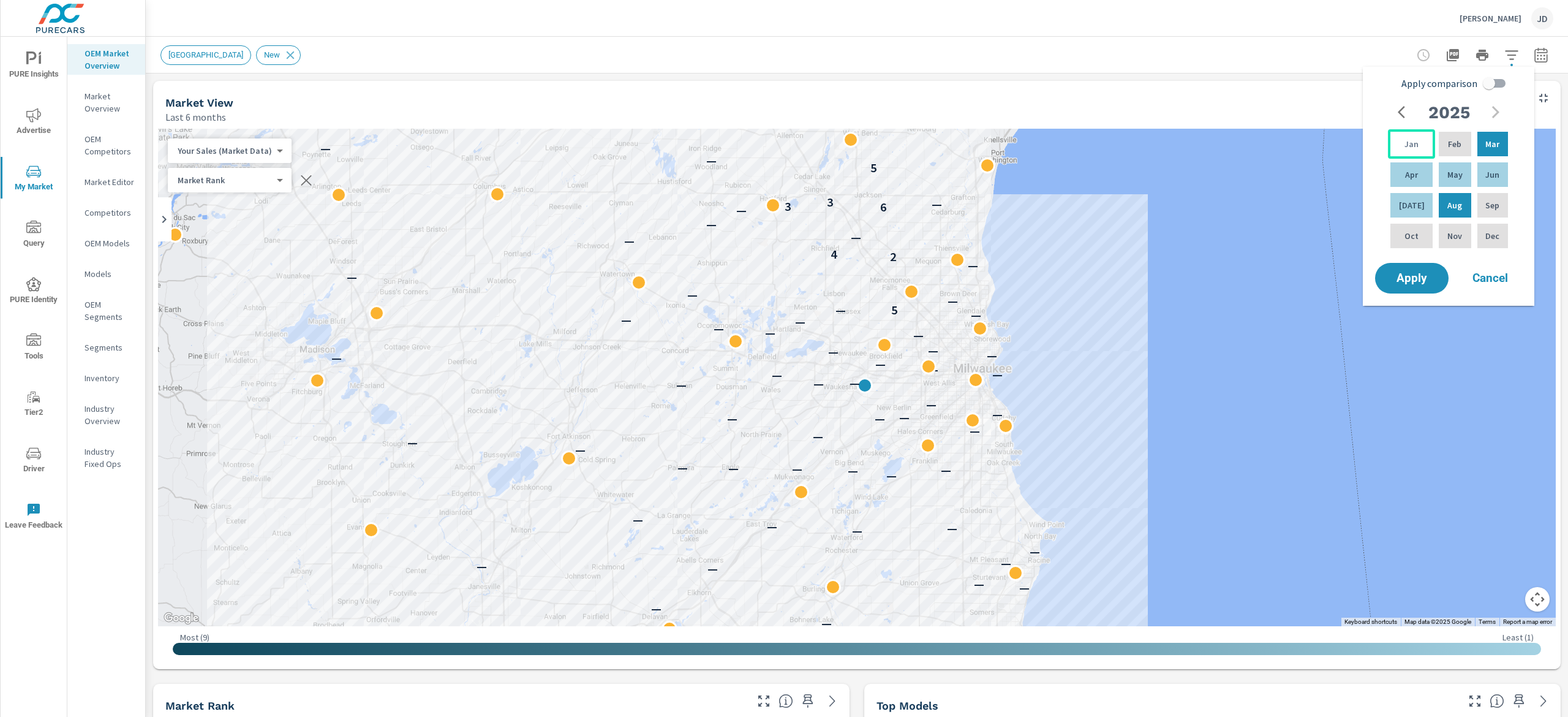
click at [1396, 142] on div "Jan" at bounding box center [1411, 143] width 47 height 29
click at [1414, 208] on div "[DATE]" at bounding box center [1411, 206] width 47 height 29
click at [1411, 284] on span "Apply" at bounding box center [1411, 278] width 50 height 12
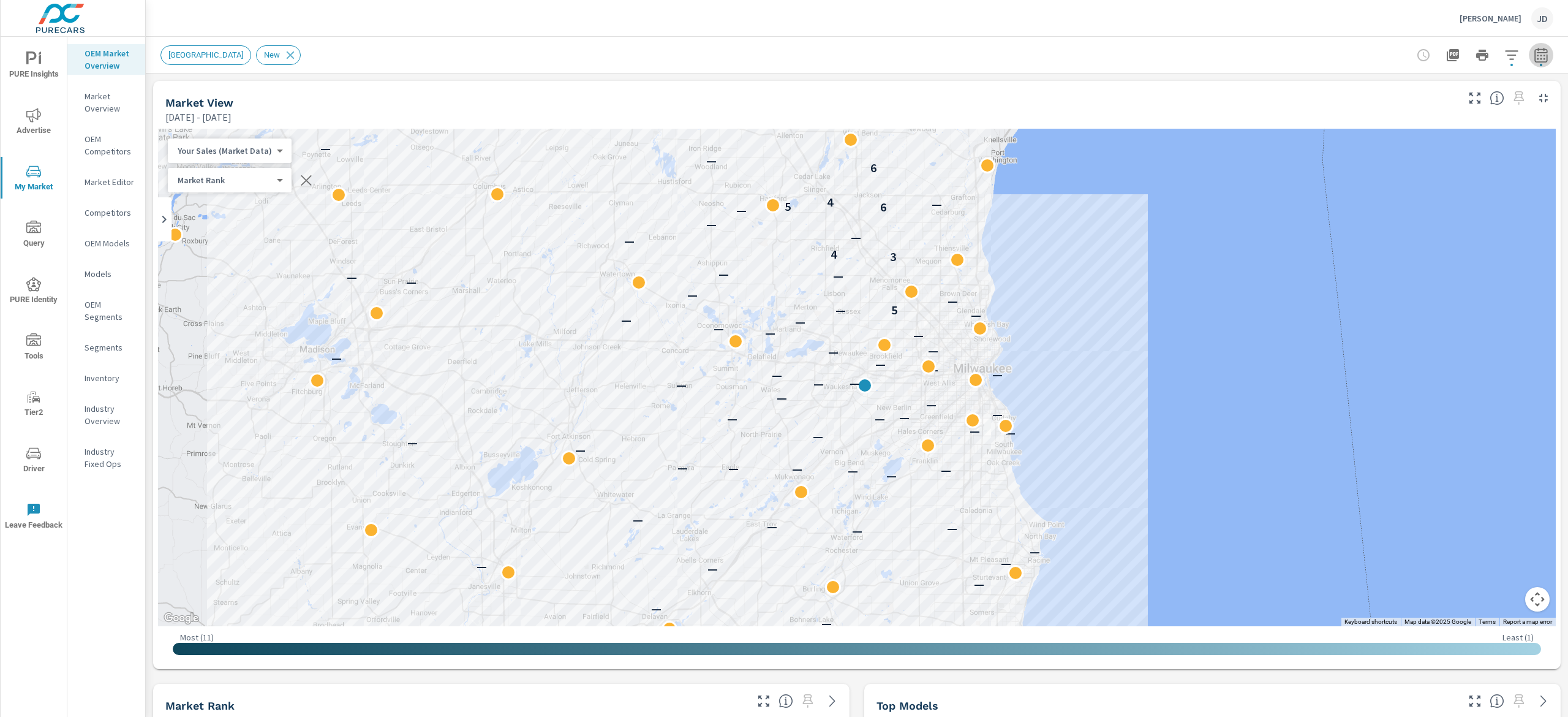
click at [1533, 58] on icon "button" at bounding box center [1541, 55] width 15 height 15
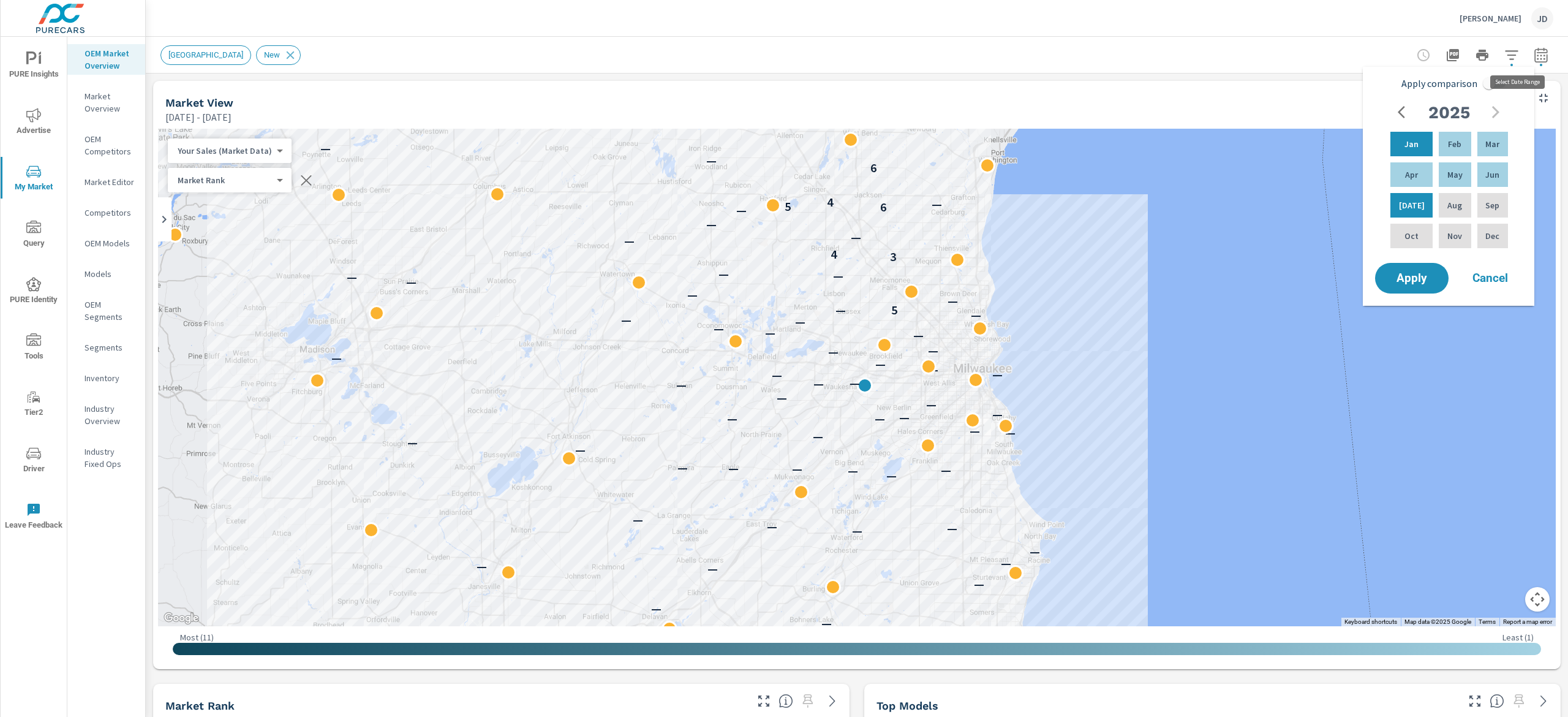
scroll to position [1, 0]
click at [1497, 86] on input "Apply comparison" at bounding box center [1489, 82] width 69 height 23
checkbox input "true"
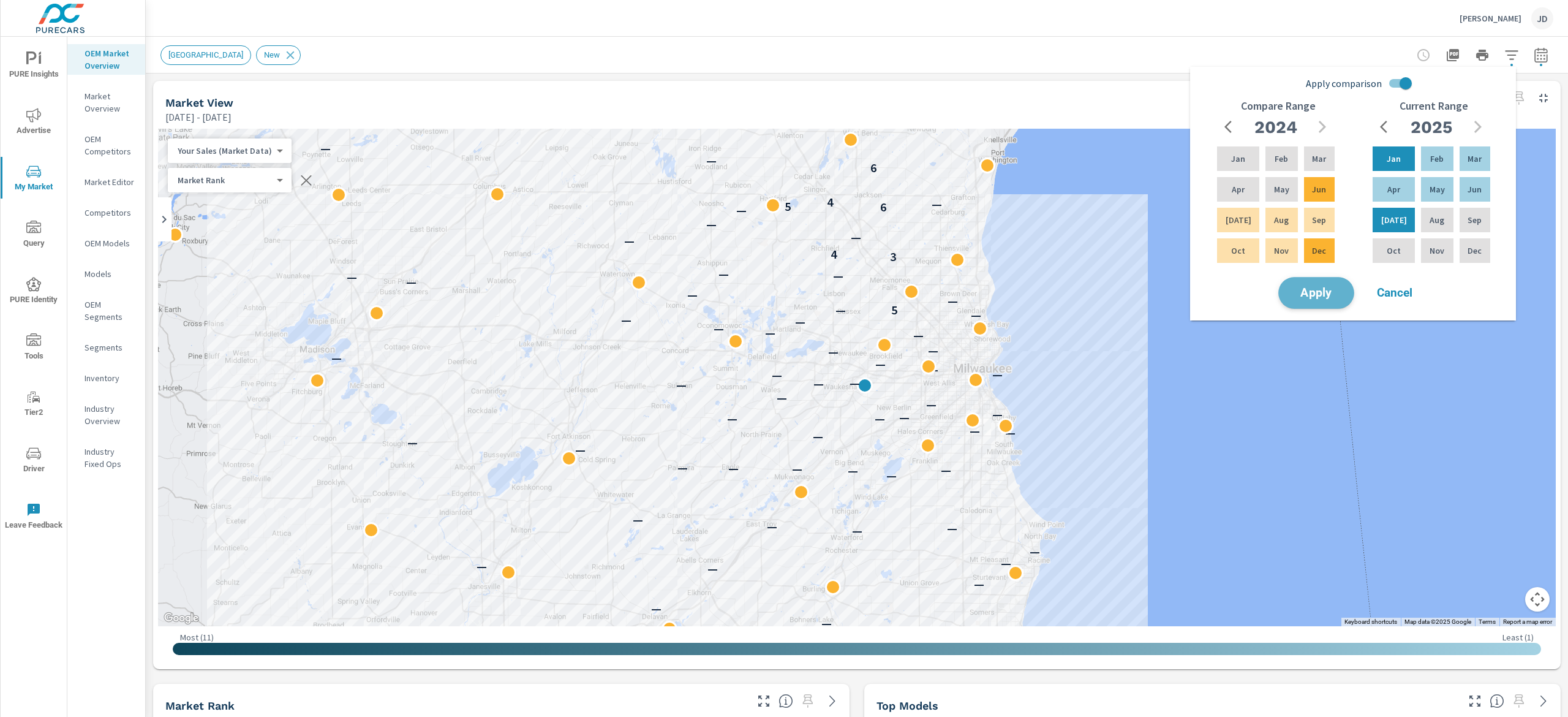
click at [1330, 289] on span "Apply" at bounding box center [1315, 292] width 50 height 12
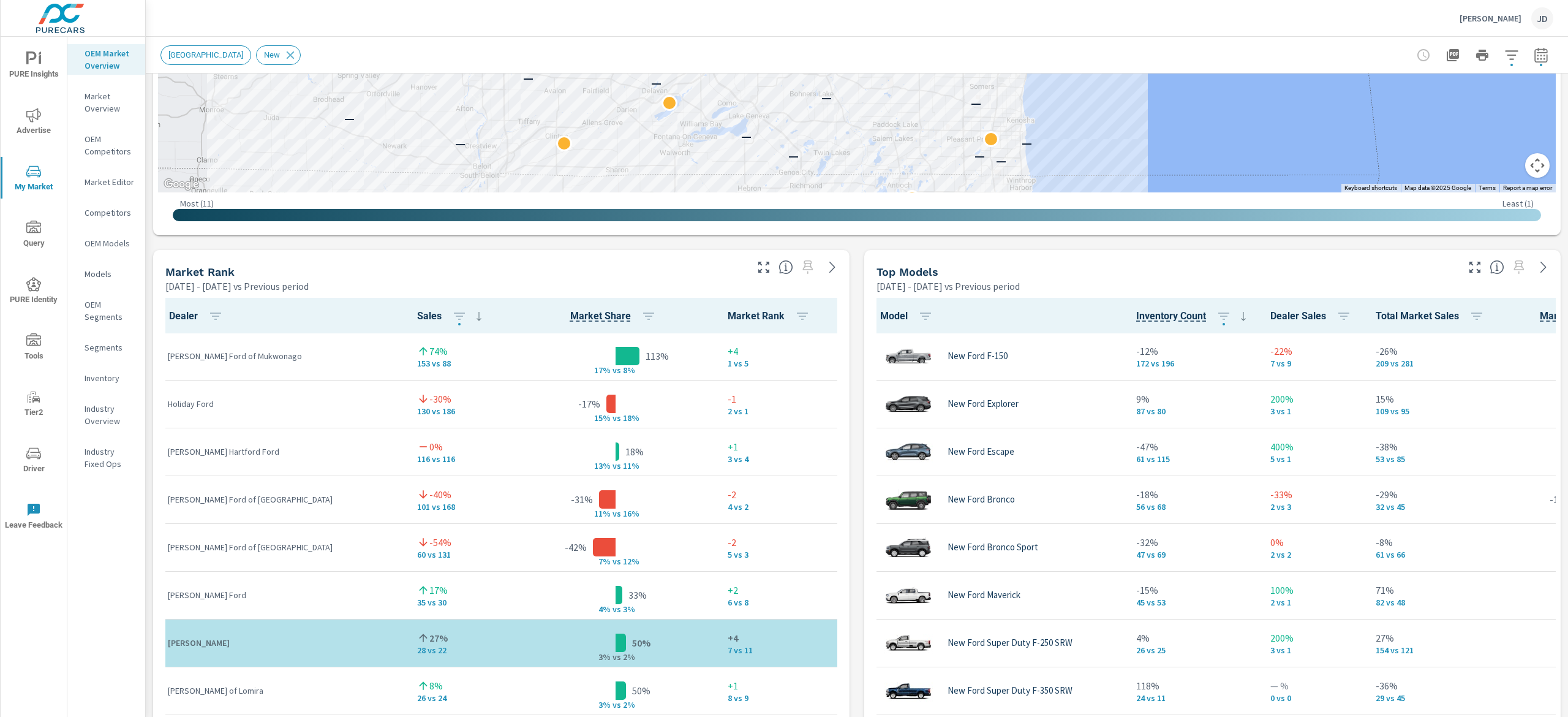
scroll to position [626, 0]
